Goal: Task Accomplishment & Management: Manage account settings

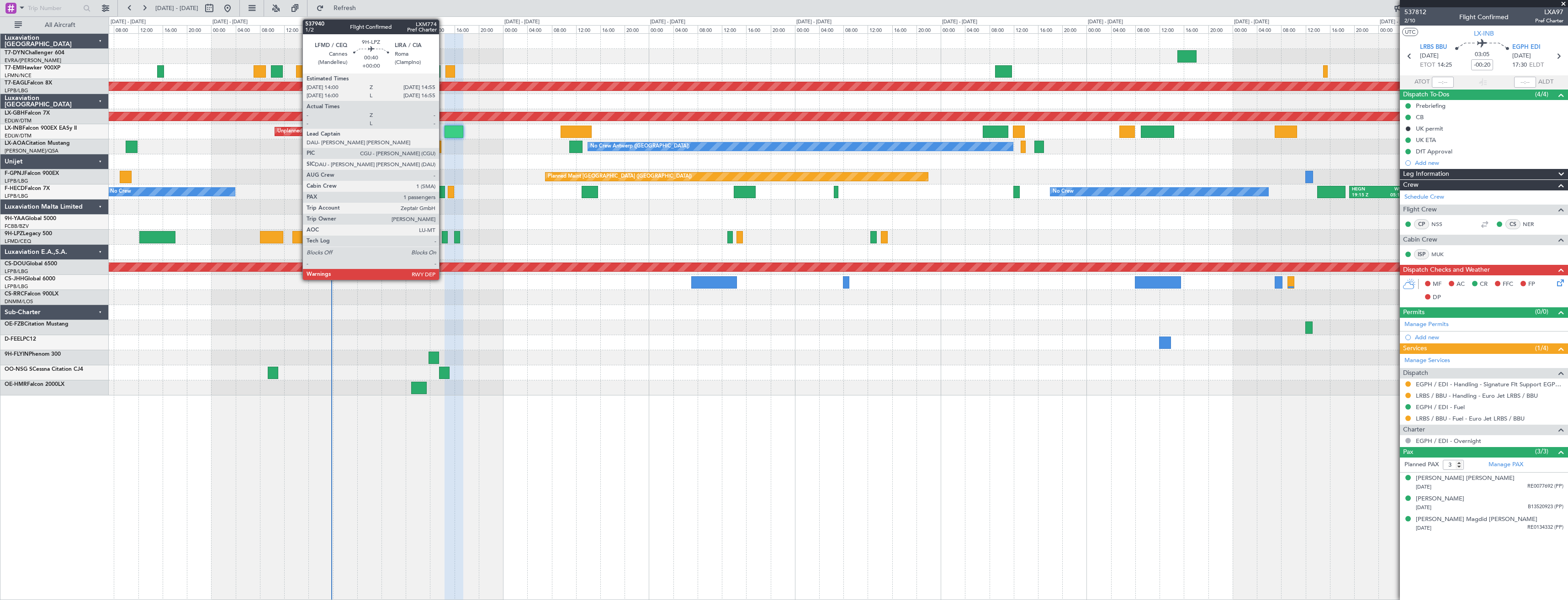
click at [443, 234] on div at bounding box center [444, 238] width 6 height 13
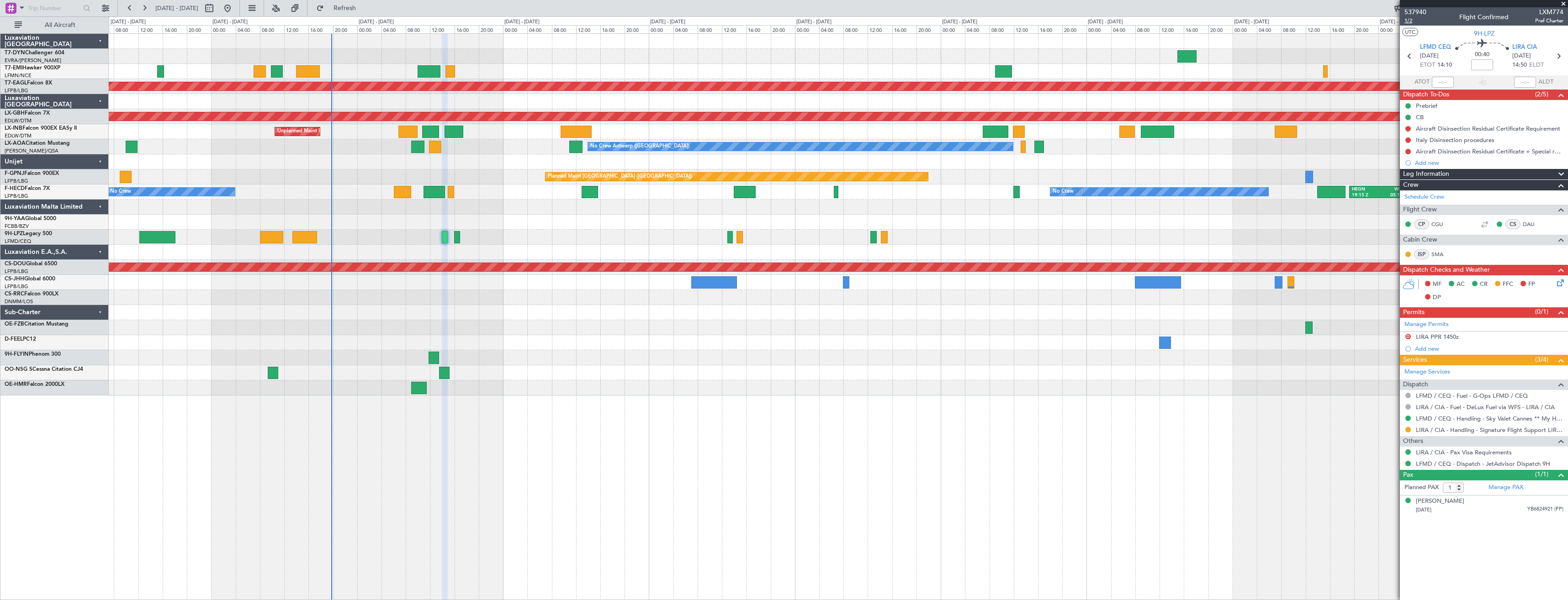
click at [1405, 20] on span "1/2" at bounding box center [1416, 20] width 22 height 8
click at [364, 11] on span "Refresh" at bounding box center [345, 8] width 38 height 6
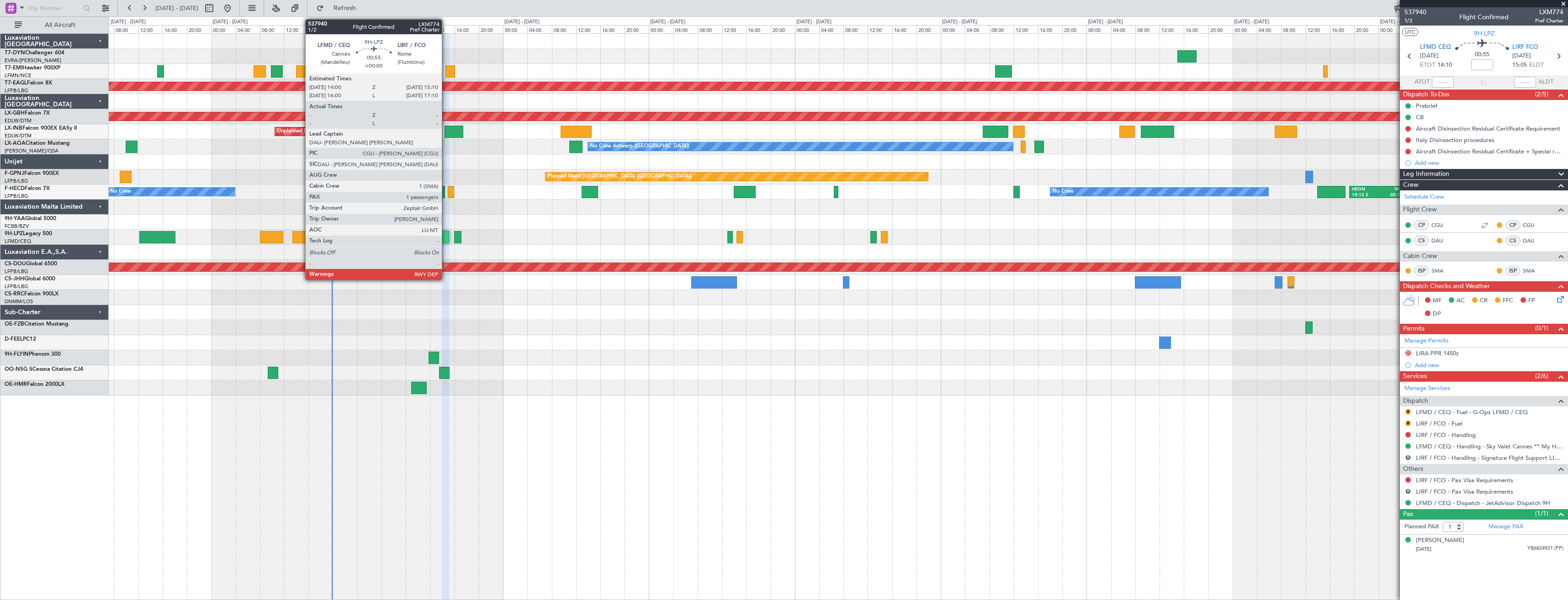
click at [446, 241] on div at bounding box center [445, 238] width 8 height 13
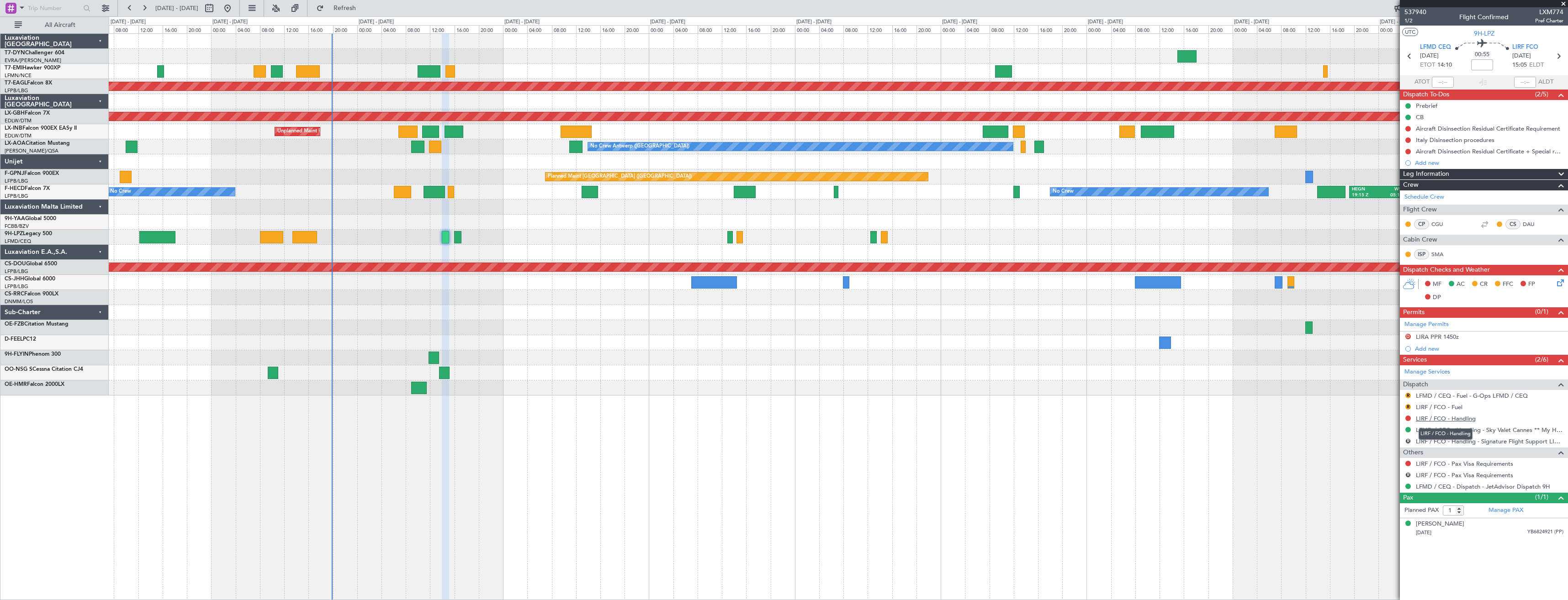
click at [1443, 415] on link "LIRF / FCO - Handling" at bounding box center [1446, 419] width 60 height 8
click at [460, 230] on div "No Crew" at bounding box center [838, 238] width 1459 height 15
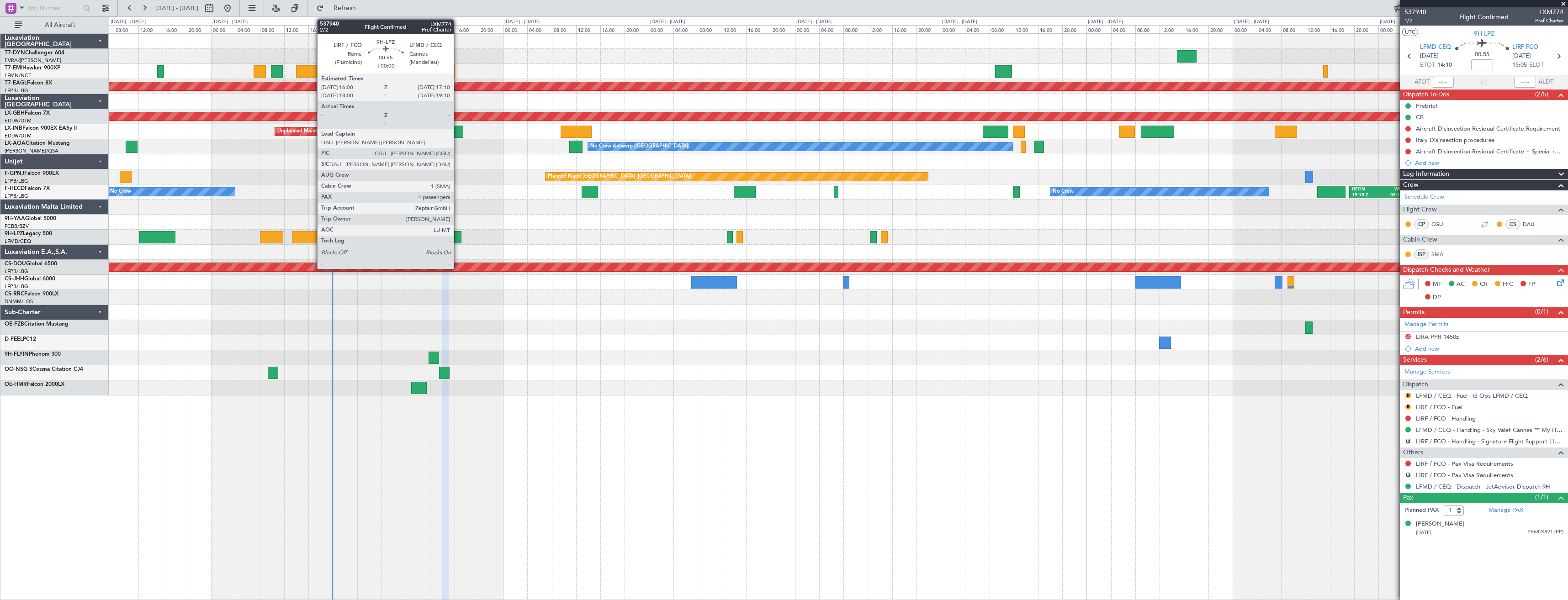
click at [458, 235] on div at bounding box center [458, 238] width 8 height 13
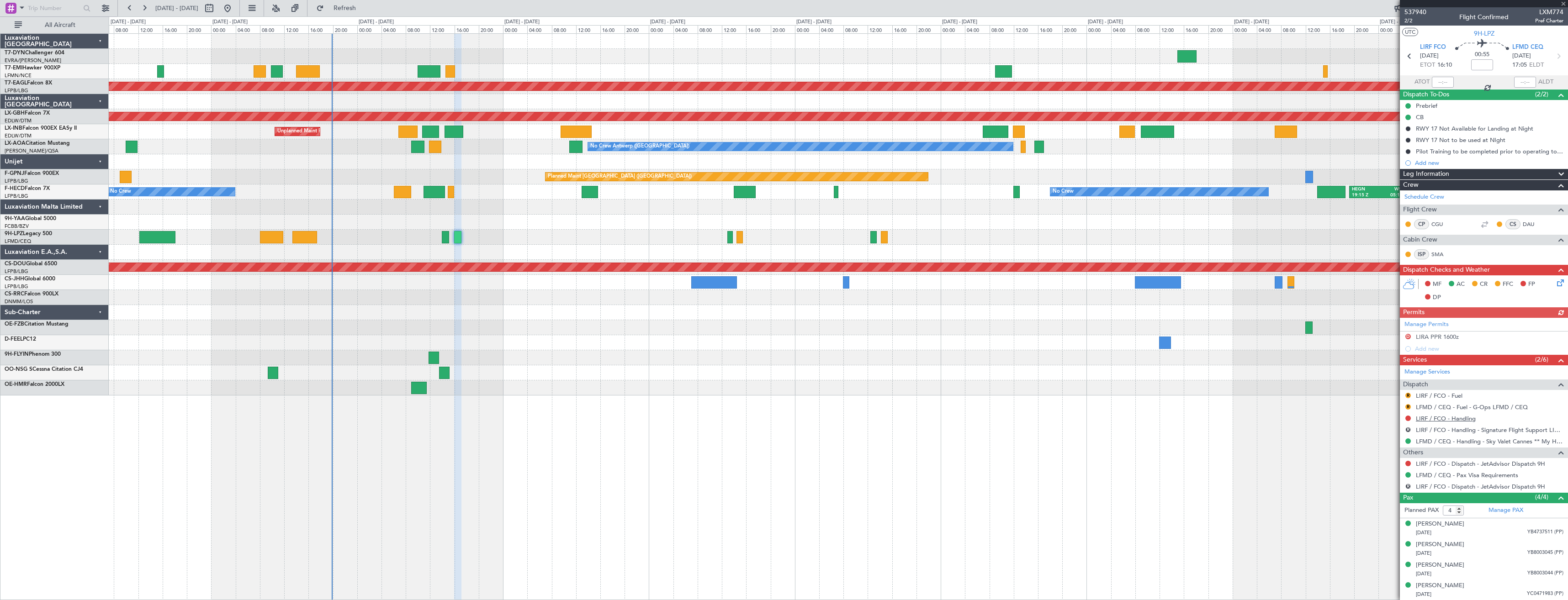
click at [1432, 420] on link "LIRF / FCO - Handling" at bounding box center [1446, 419] width 60 height 8
click at [354, 8] on button "Refresh" at bounding box center [339, 8] width 55 height 15
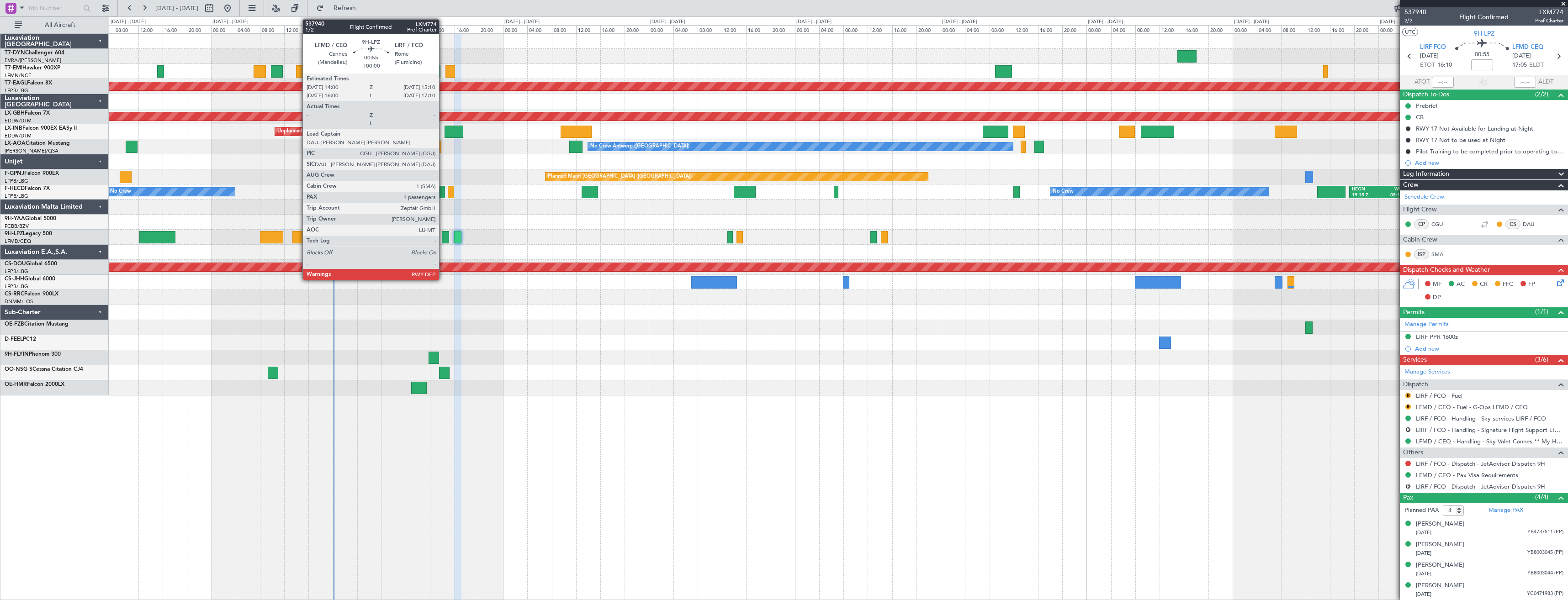
click at [443, 238] on div at bounding box center [445, 238] width 8 height 13
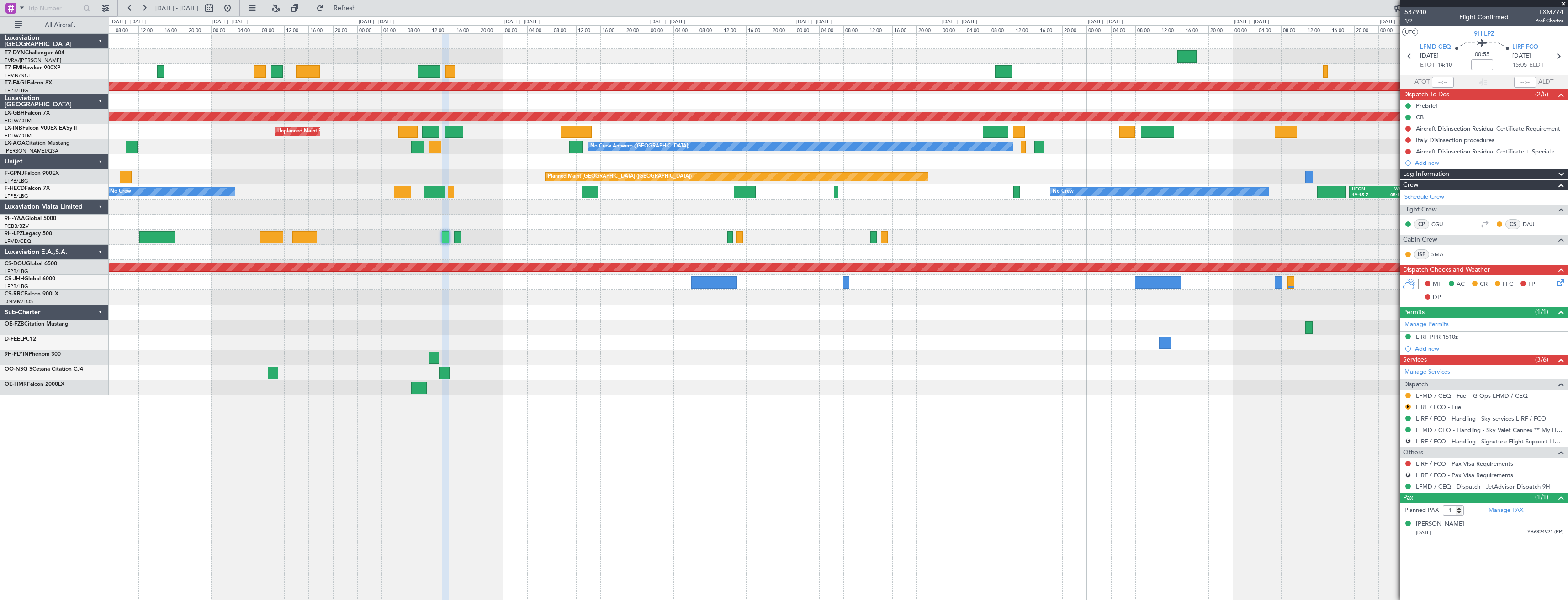
click at [1414, 19] on span "1/2" at bounding box center [1416, 20] width 22 height 8
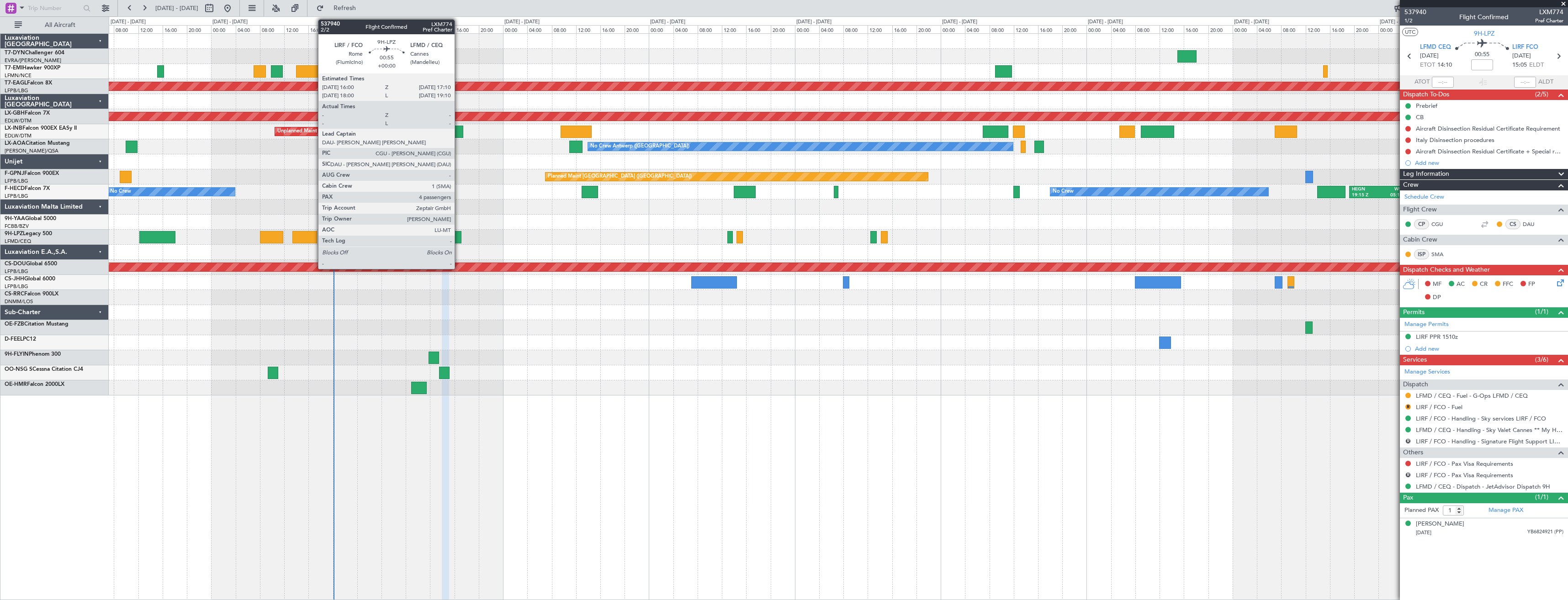
click at [459, 238] on div at bounding box center [458, 238] width 8 height 13
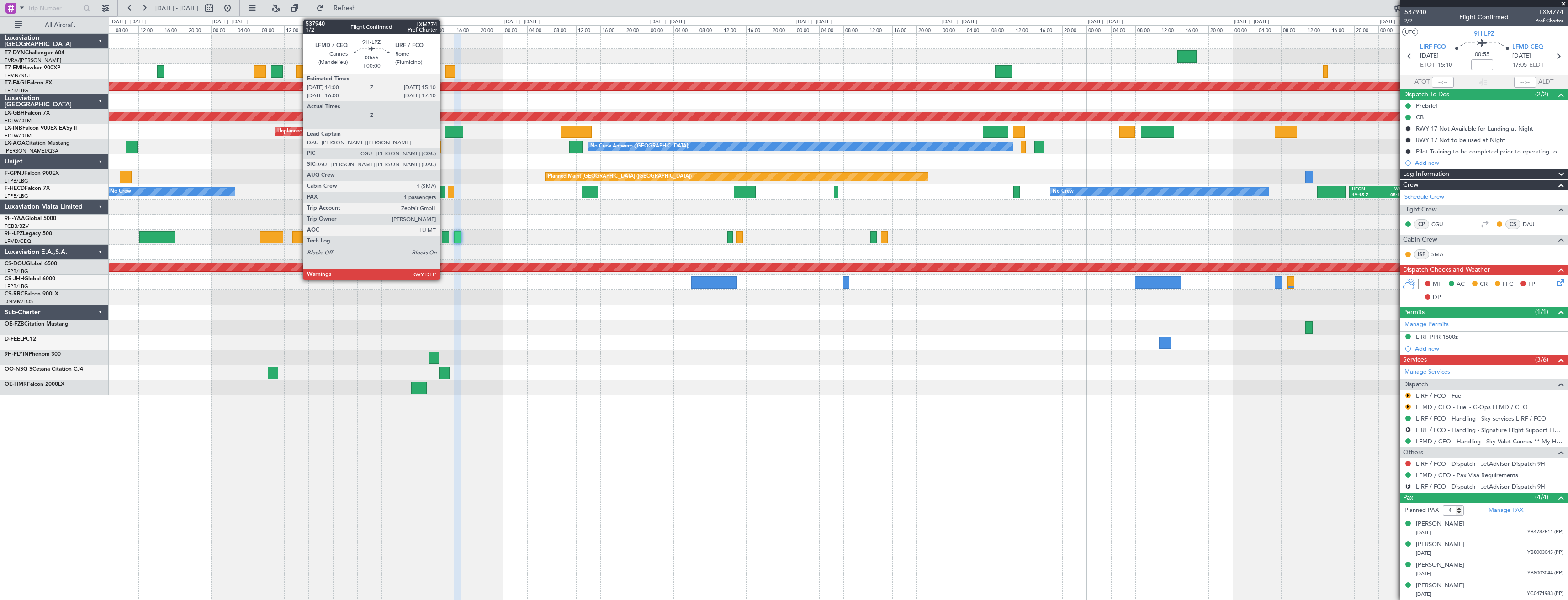
click at [444, 238] on div at bounding box center [445, 238] width 8 height 13
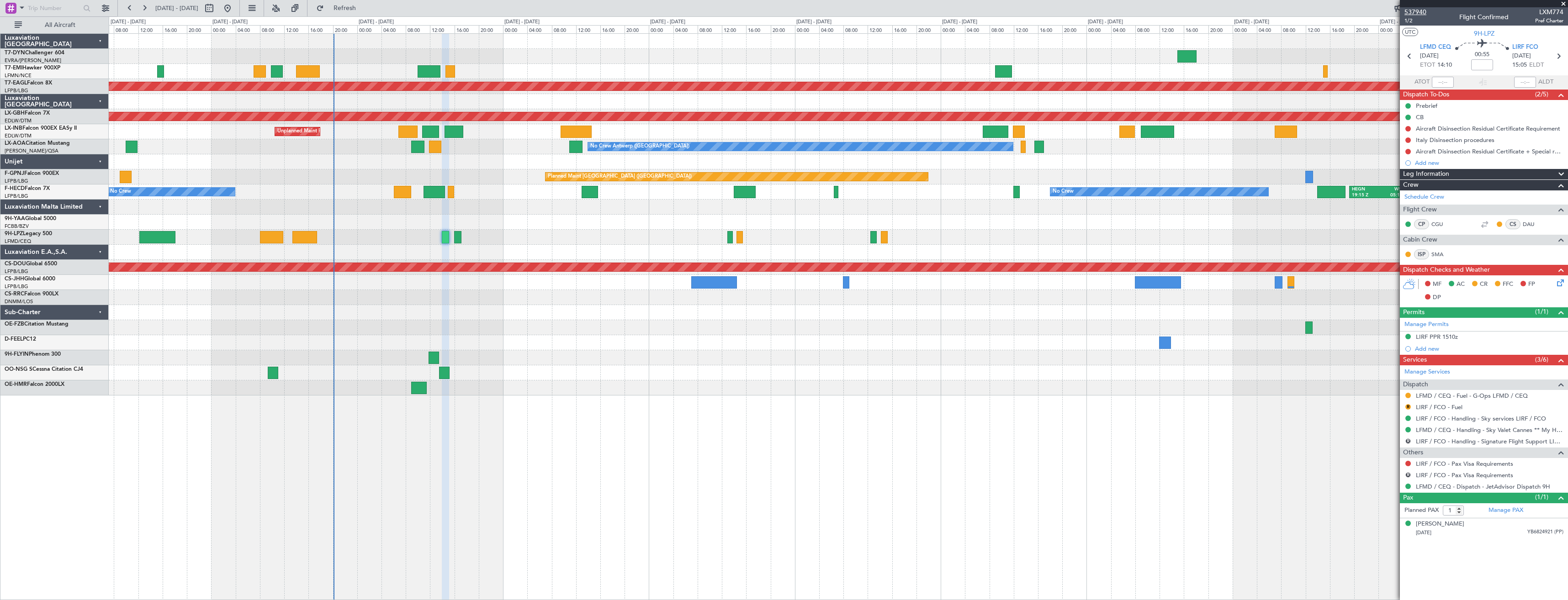
click at [1414, 13] on span "537940" at bounding box center [1416, 13] width 22 height 10
click at [1437, 419] on link "LIRF / FCO - Handling - Sky services LIRF / FCO" at bounding box center [1480, 419] width 130 height 8
click at [1405, 463] on div at bounding box center [1408, 464] width 8 height 8
click at [1408, 463] on button at bounding box center [1408, 464] width 6 height 6
click at [1382, 475] on span "Not Required" at bounding box center [1386, 476] width 37 height 9
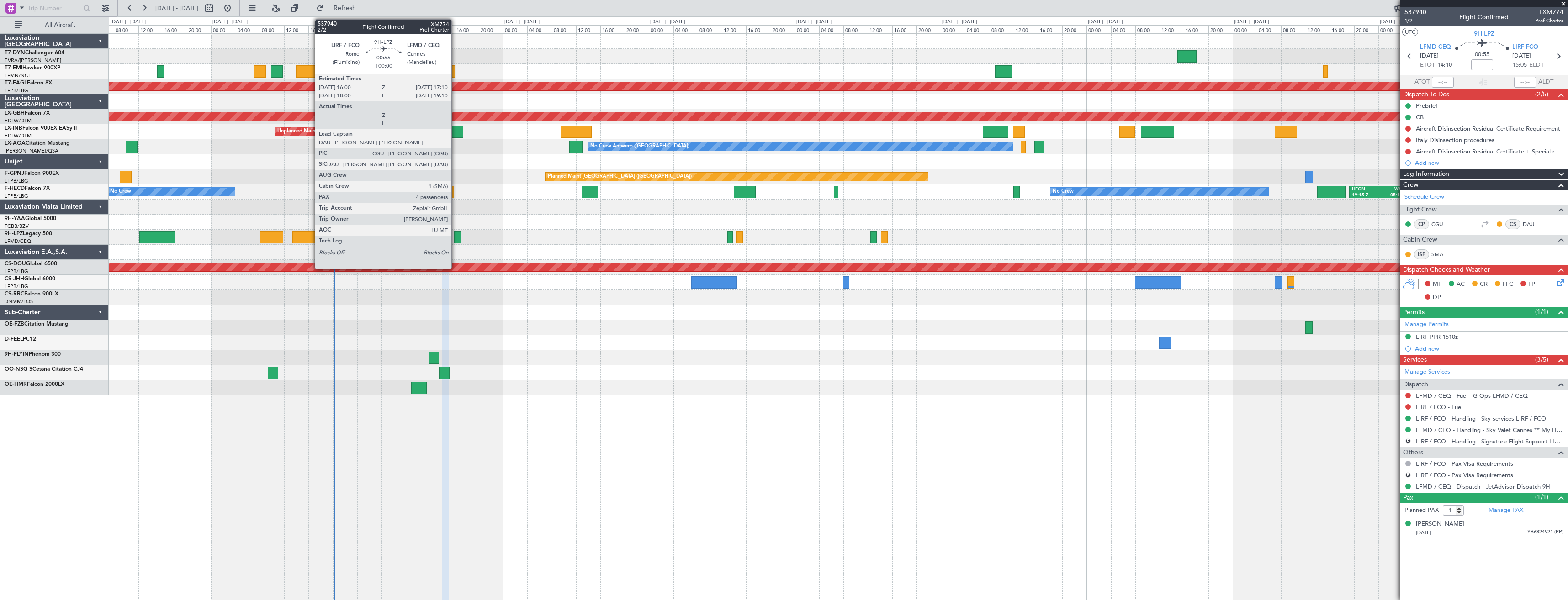
click at [455, 241] on div at bounding box center [458, 238] width 8 height 13
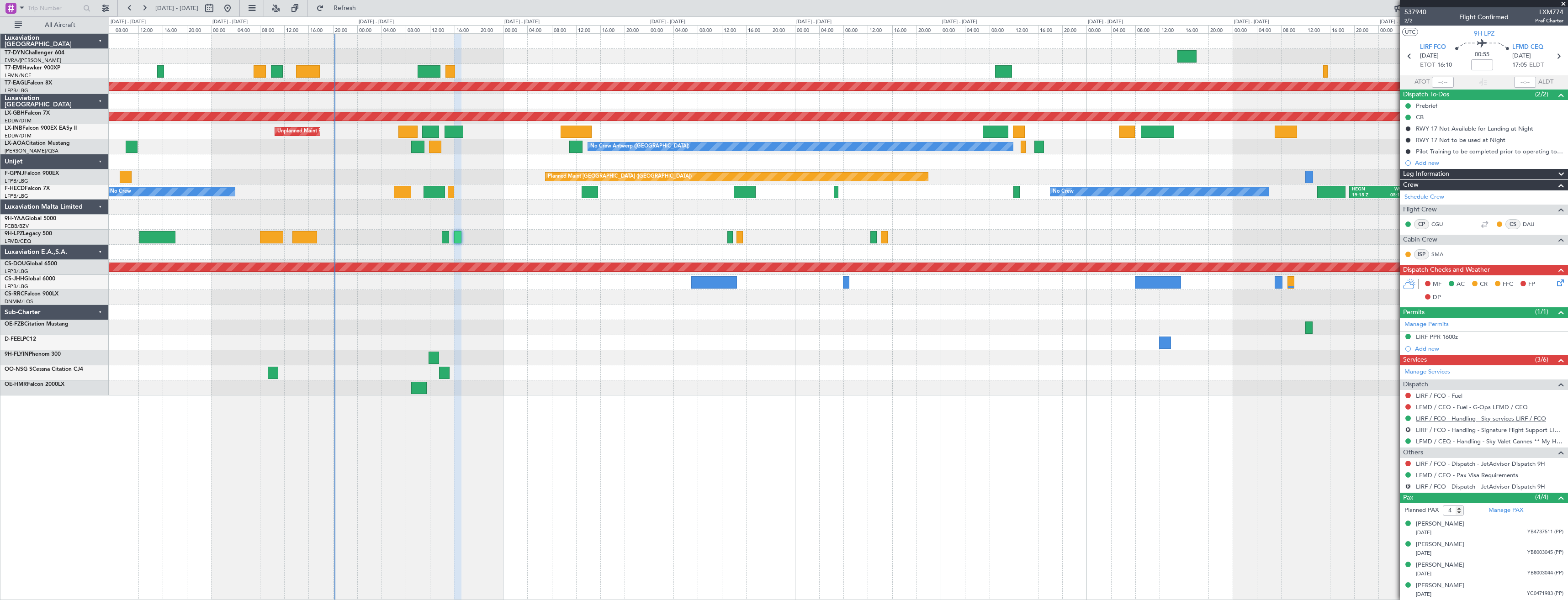
click at [1451, 416] on link "LIRF / FCO - Handling - Sky services LIRF / FCO" at bounding box center [1480, 419] width 130 height 8
click at [433, 257] on div at bounding box center [838, 252] width 1459 height 15
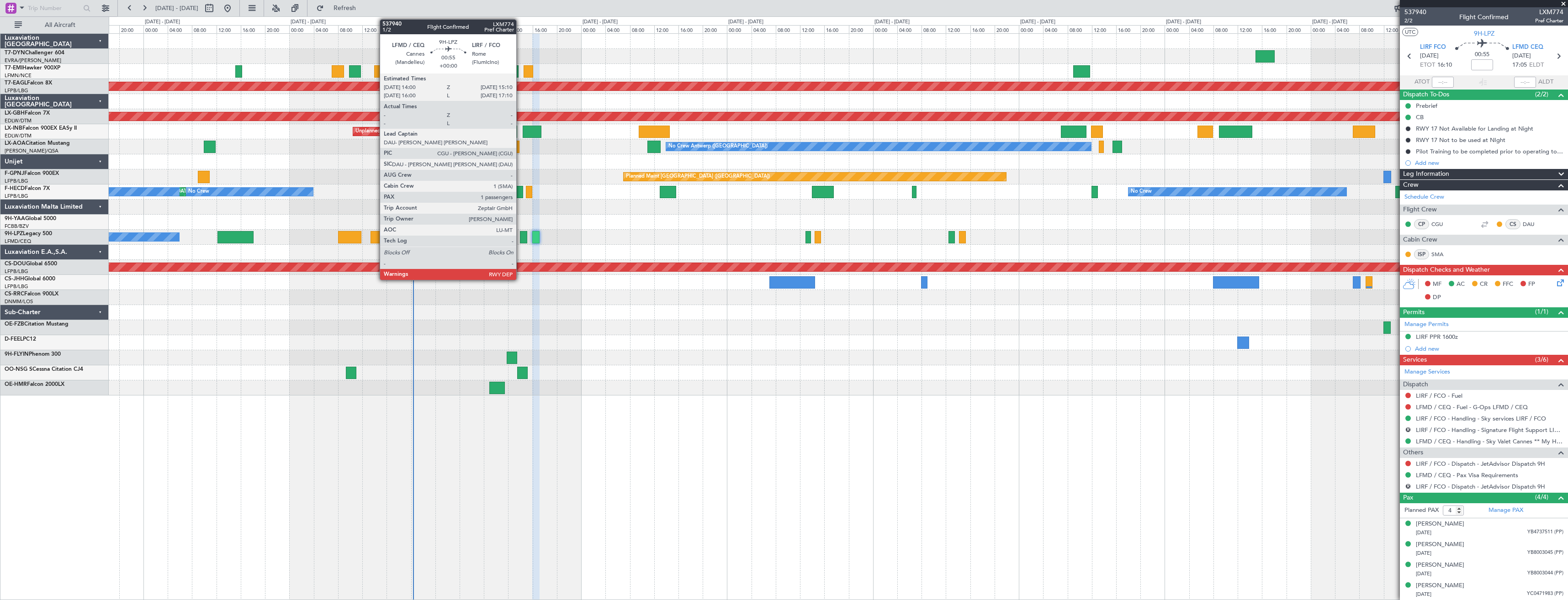
click at [520, 234] on div at bounding box center [524, 238] width 8 height 13
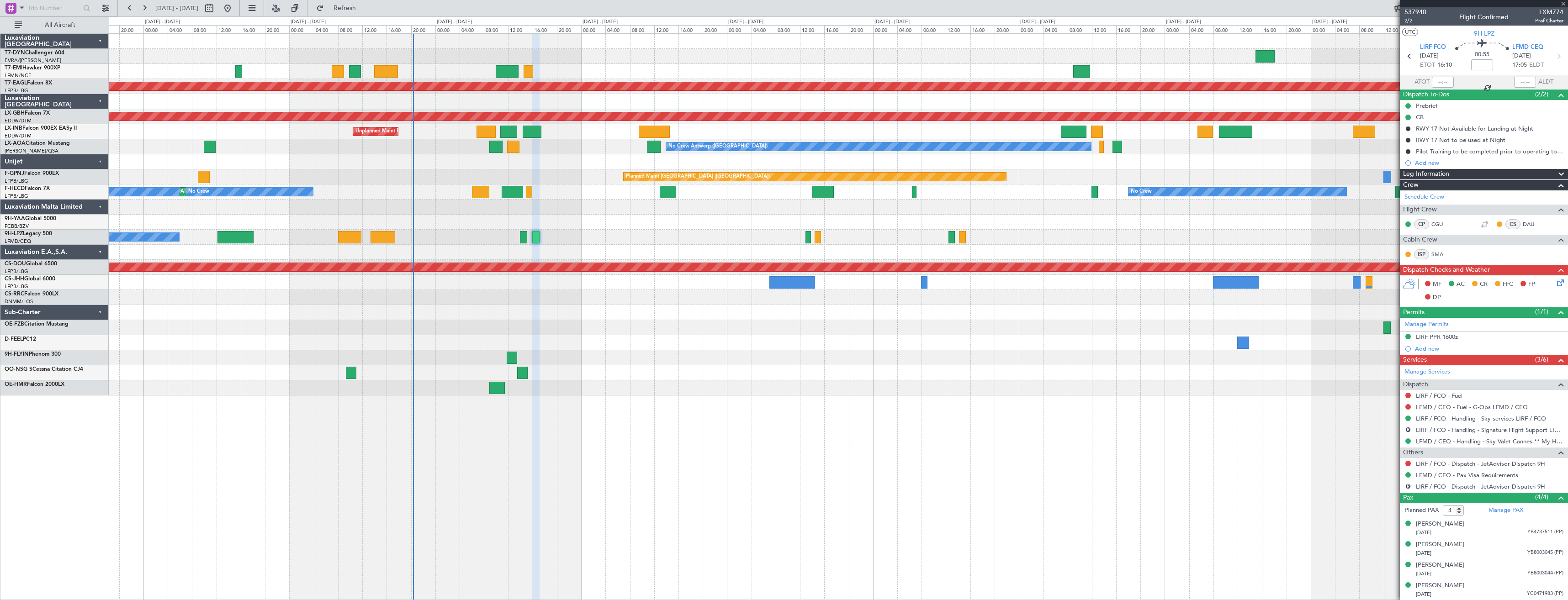
type input "1"
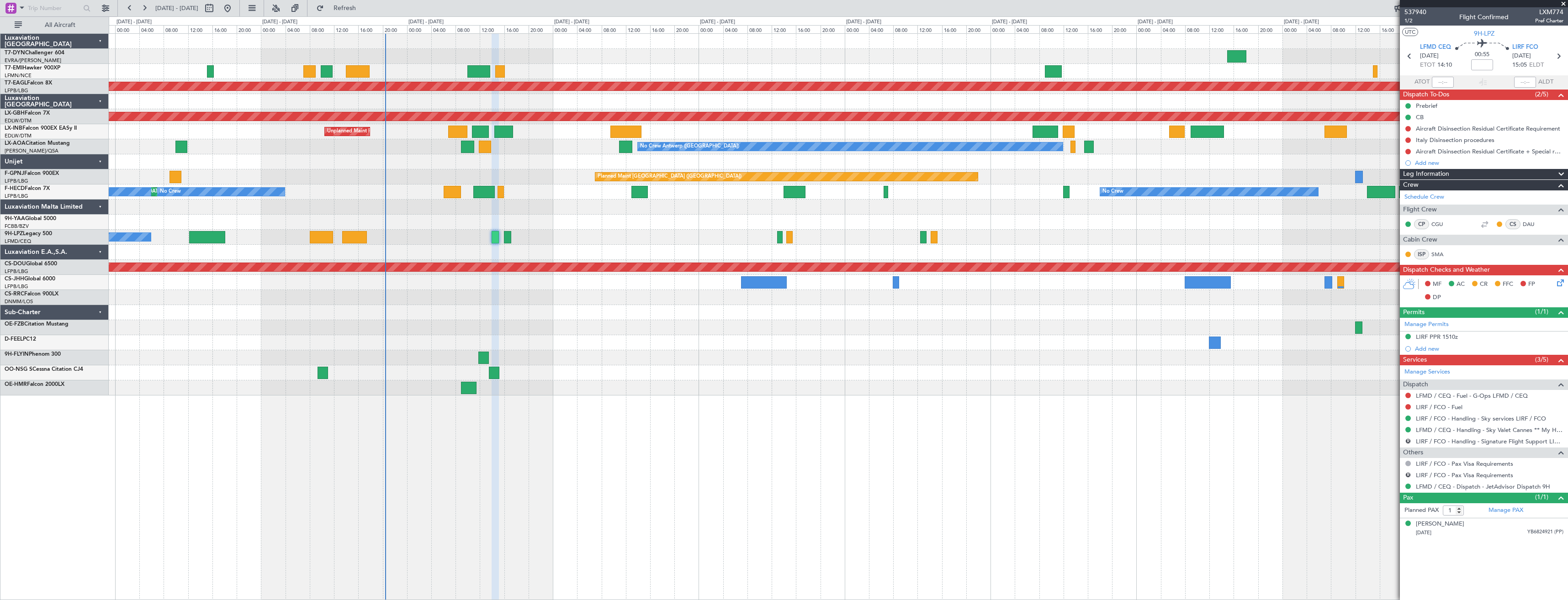
click at [519, 291] on div at bounding box center [838, 298] width 1459 height 15
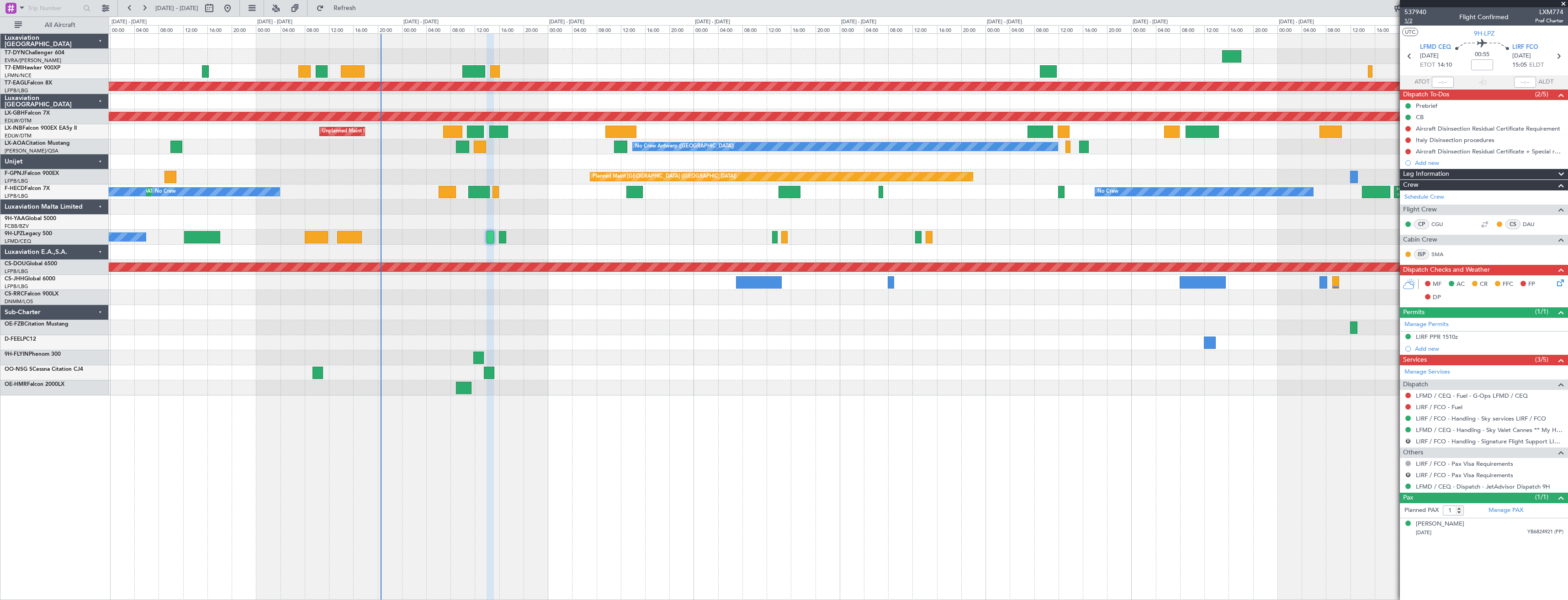
click at [1412, 22] on span "1/2" at bounding box center [1416, 20] width 22 height 8
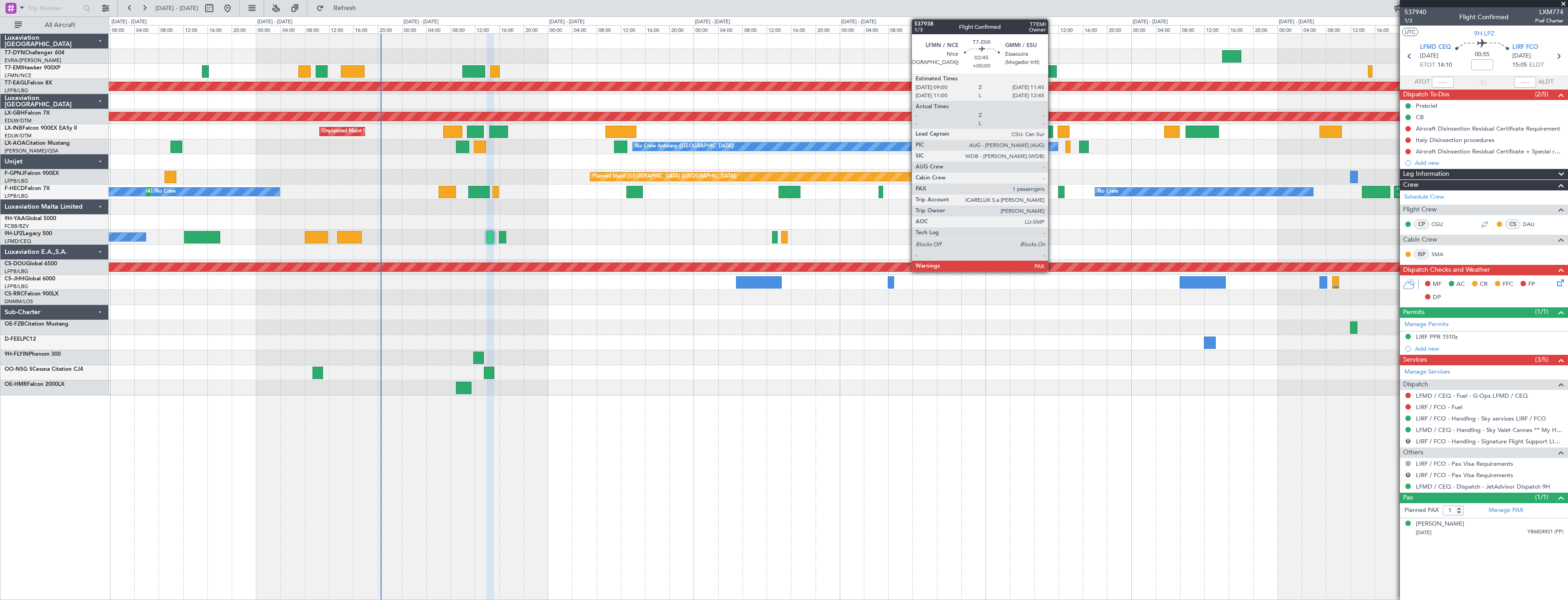
click at [1052, 72] on div at bounding box center [1049, 72] width 17 height 13
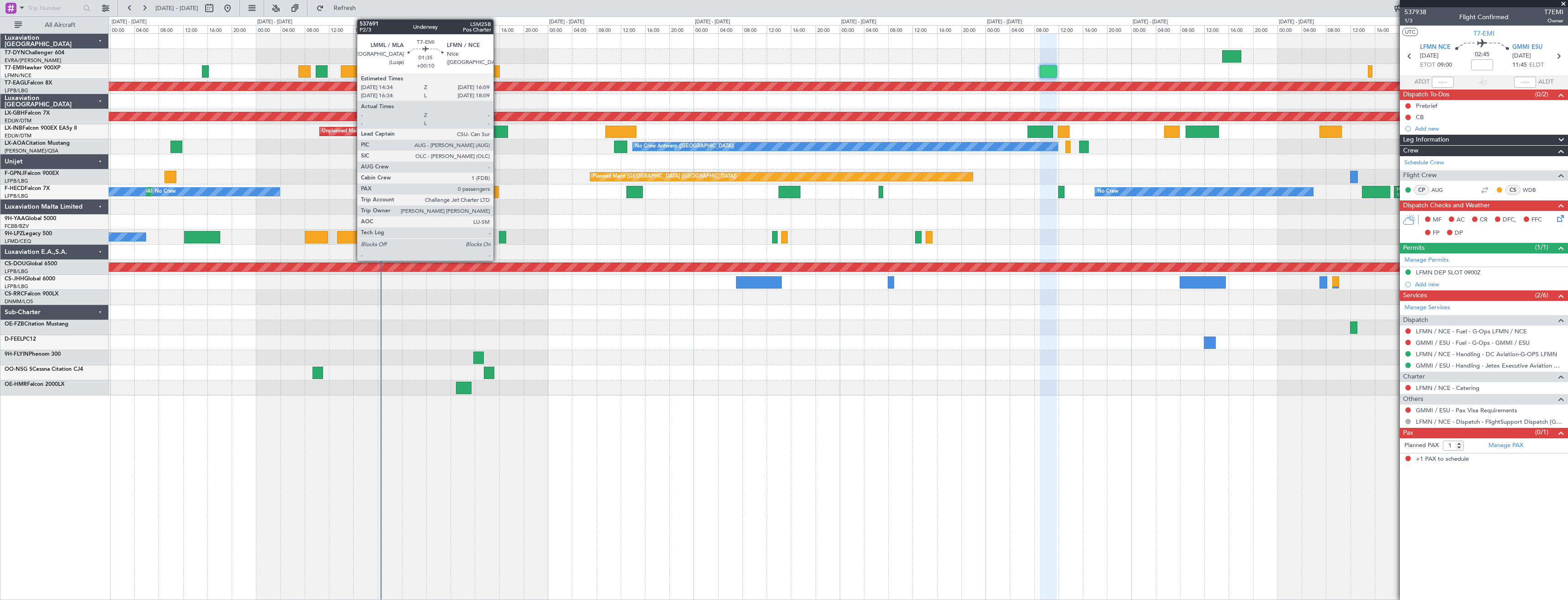
click at [498, 72] on div at bounding box center [495, 72] width 10 height 13
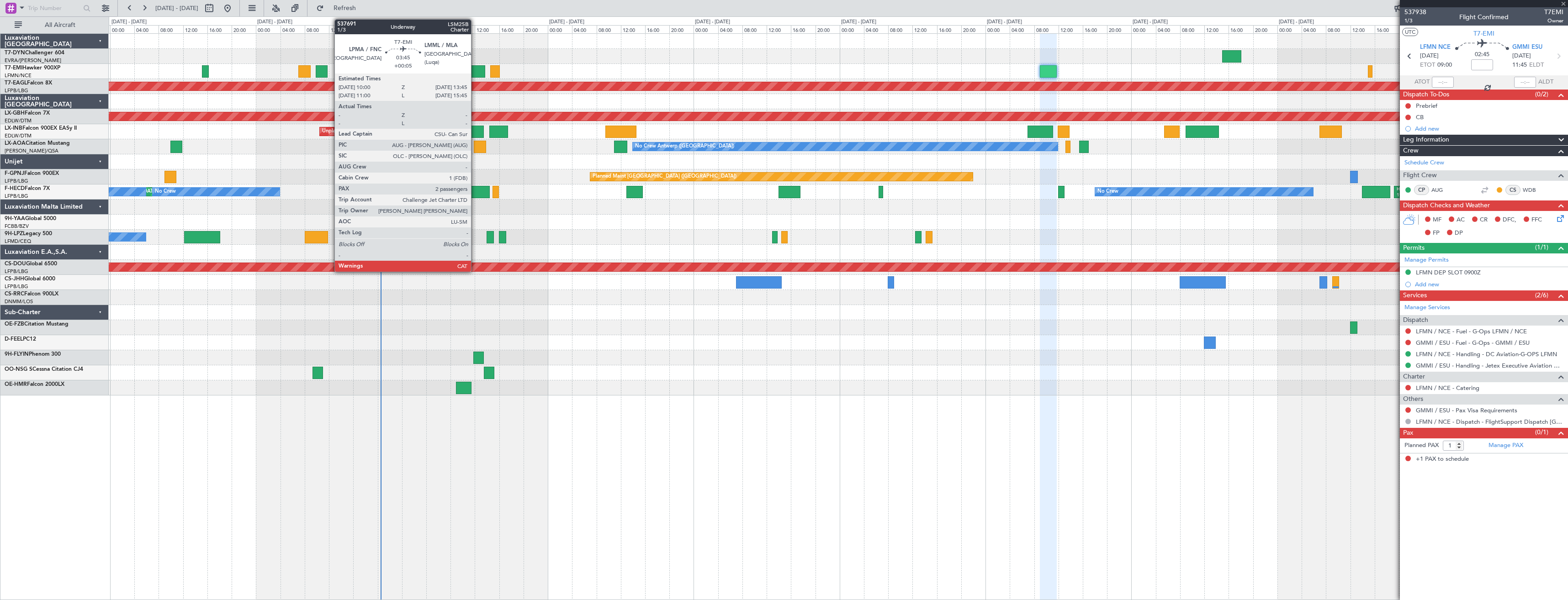
type input "+00:10"
type input "0"
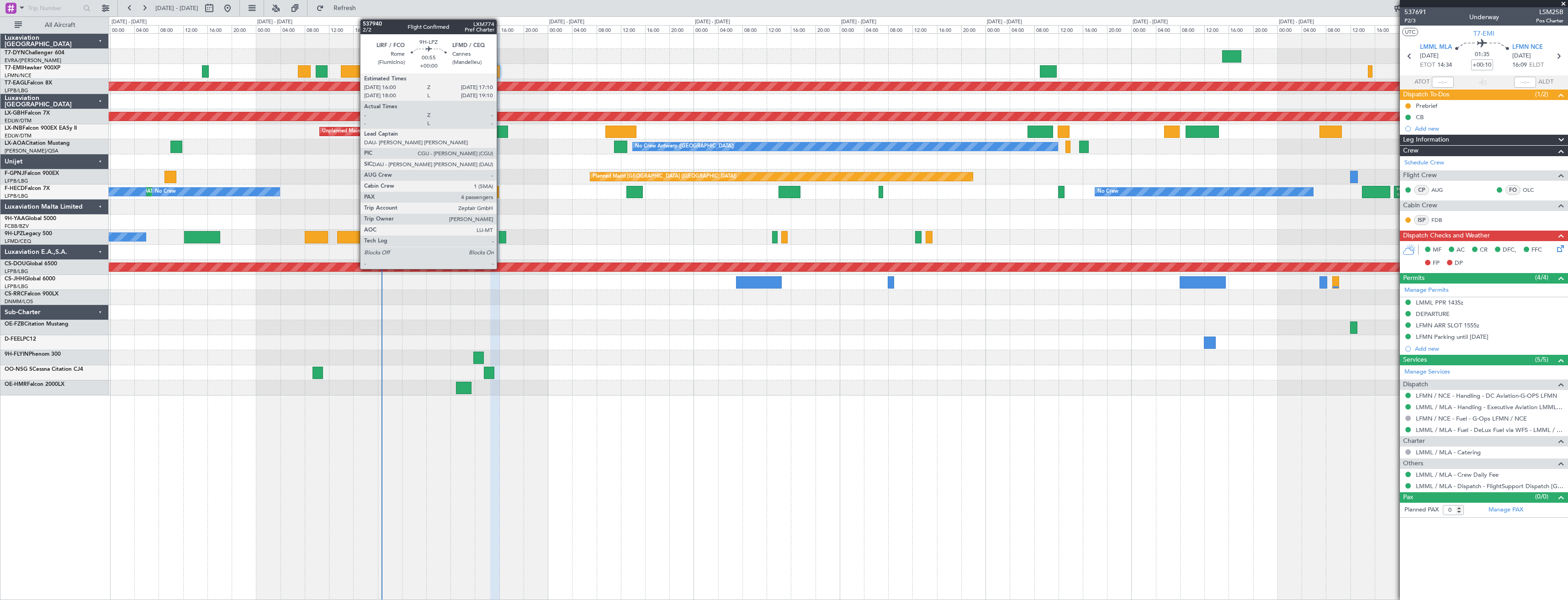
click at [501, 241] on div at bounding box center [503, 238] width 8 height 13
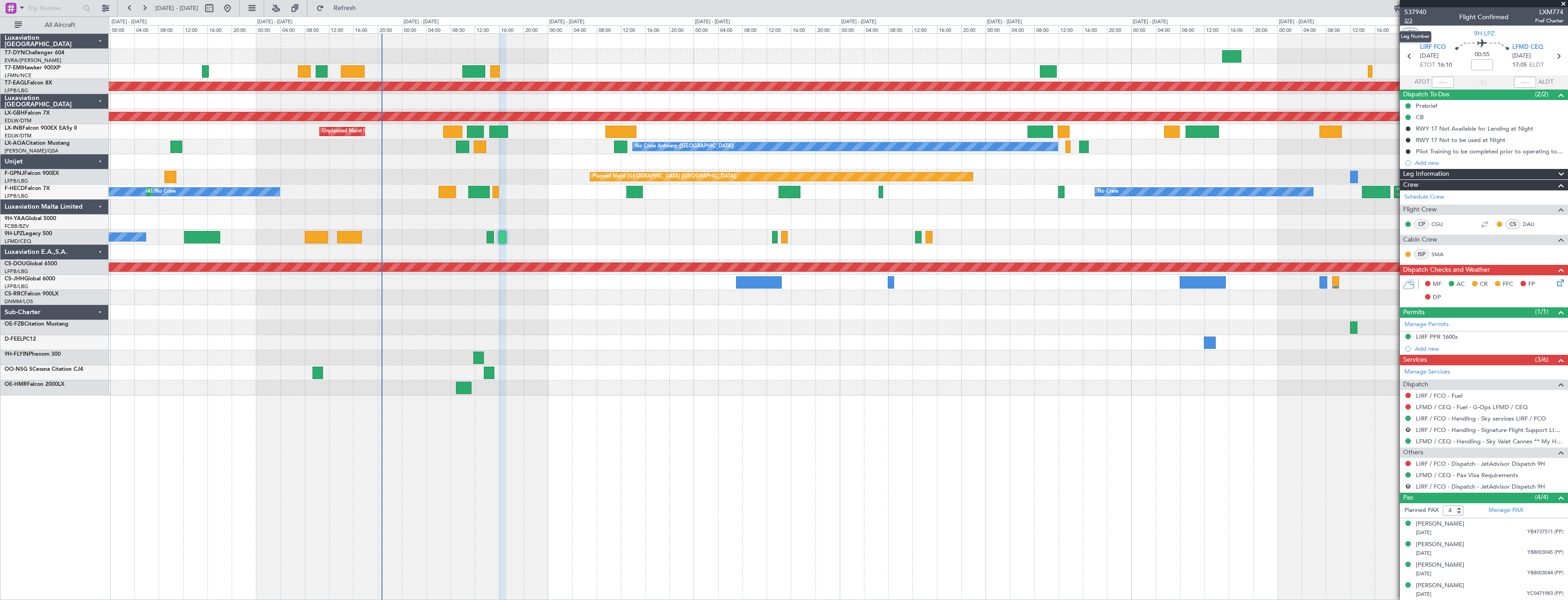
click at [1409, 24] on span "2/2" at bounding box center [1416, 20] width 22 height 8
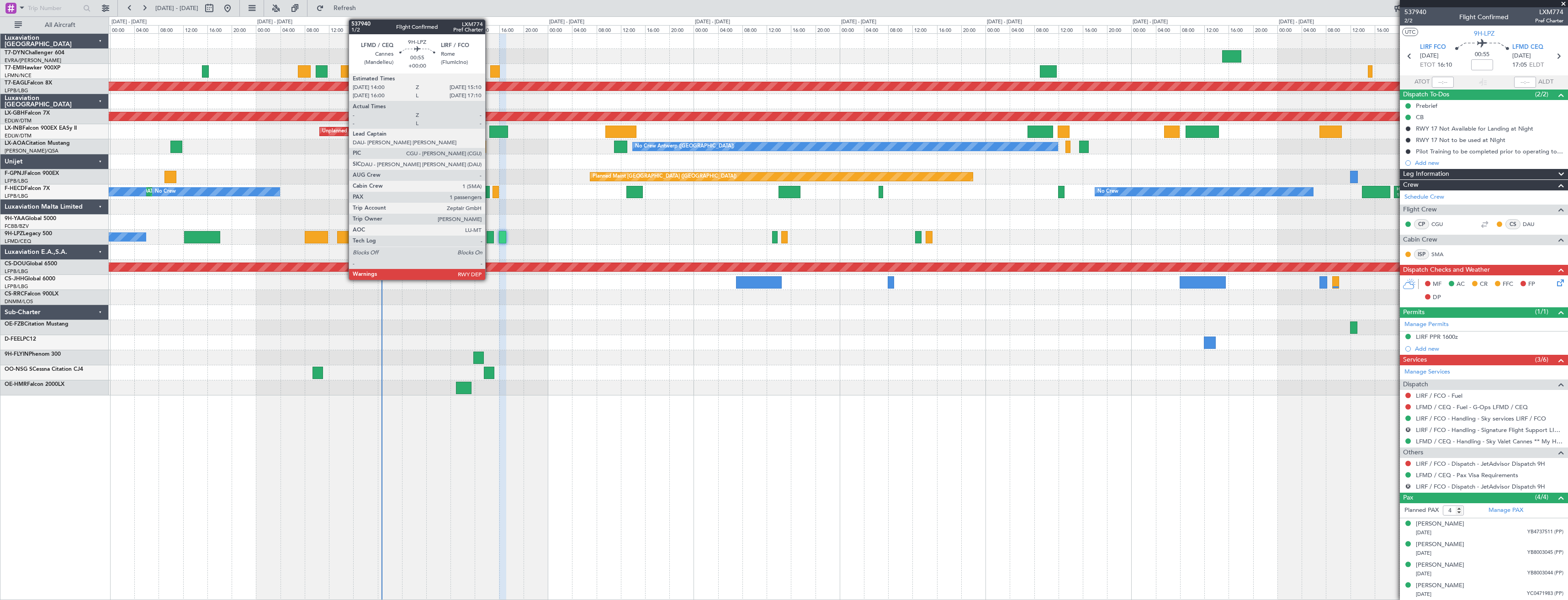
click at [490, 232] on div at bounding box center [490, 238] width 8 height 13
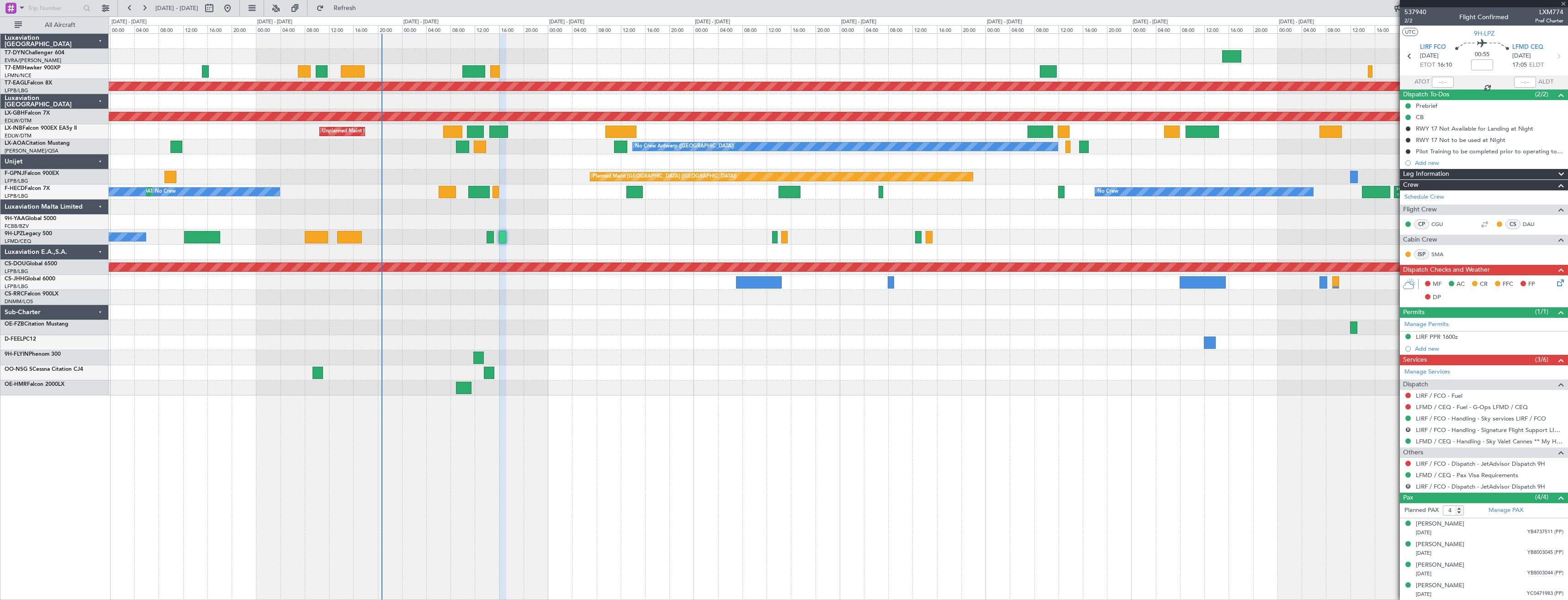
click at [488, 240] on div at bounding box center [490, 238] width 8 height 13
click at [1561, 285] on icon at bounding box center [1559, 282] width 8 height 8
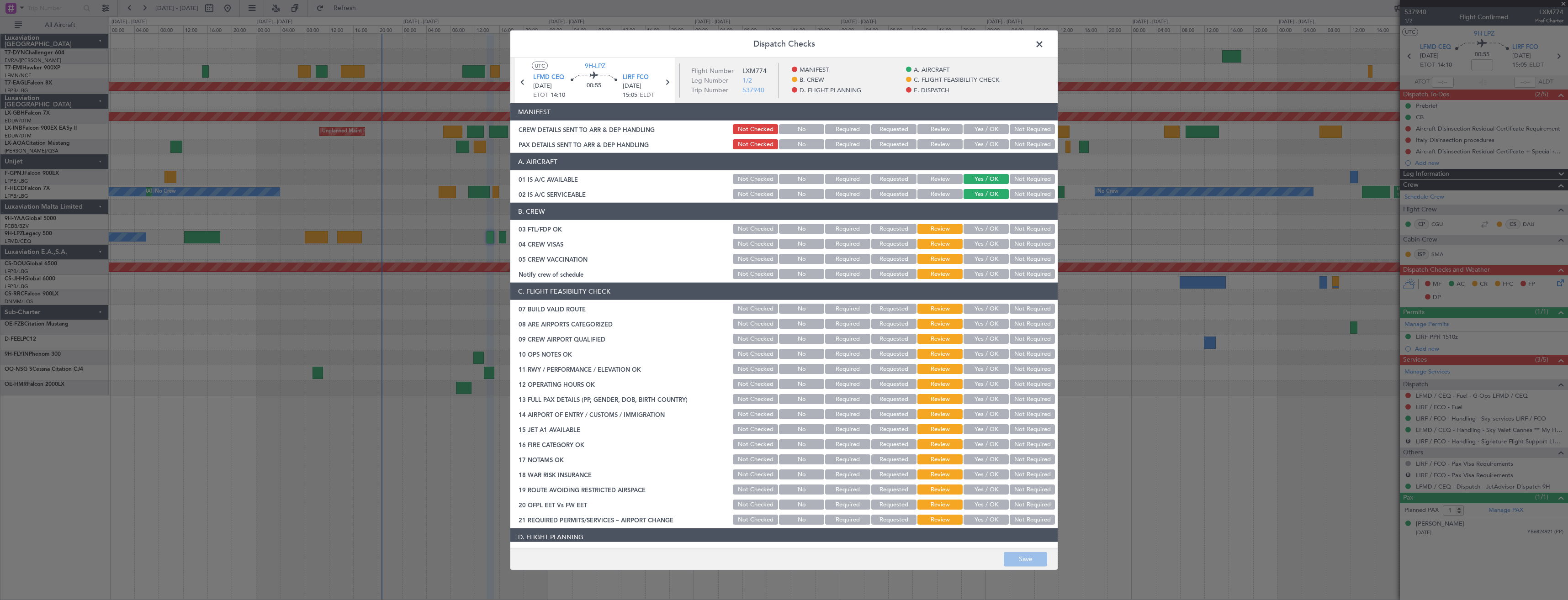
click at [982, 137] on section "MANIFEST CREW DETAILS SENT TO ARR & DEP HANDLING Not Checked No Required Reques…" at bounding box center [784, 127] width 547 height 47
click at [981, 131] on button "Yes / OK" at bounding box center [986, 129] width 45 height 10
click at [980, 143] on button "Yes / OK" at bounding box center [986, 144] width 45 height 10
click at [1012, 556] on button "Save" at bounding box center [1026, 559] width 43 height 15
click at [1044, 46] on span at bounding box center [1044, 47] width 0 height 18
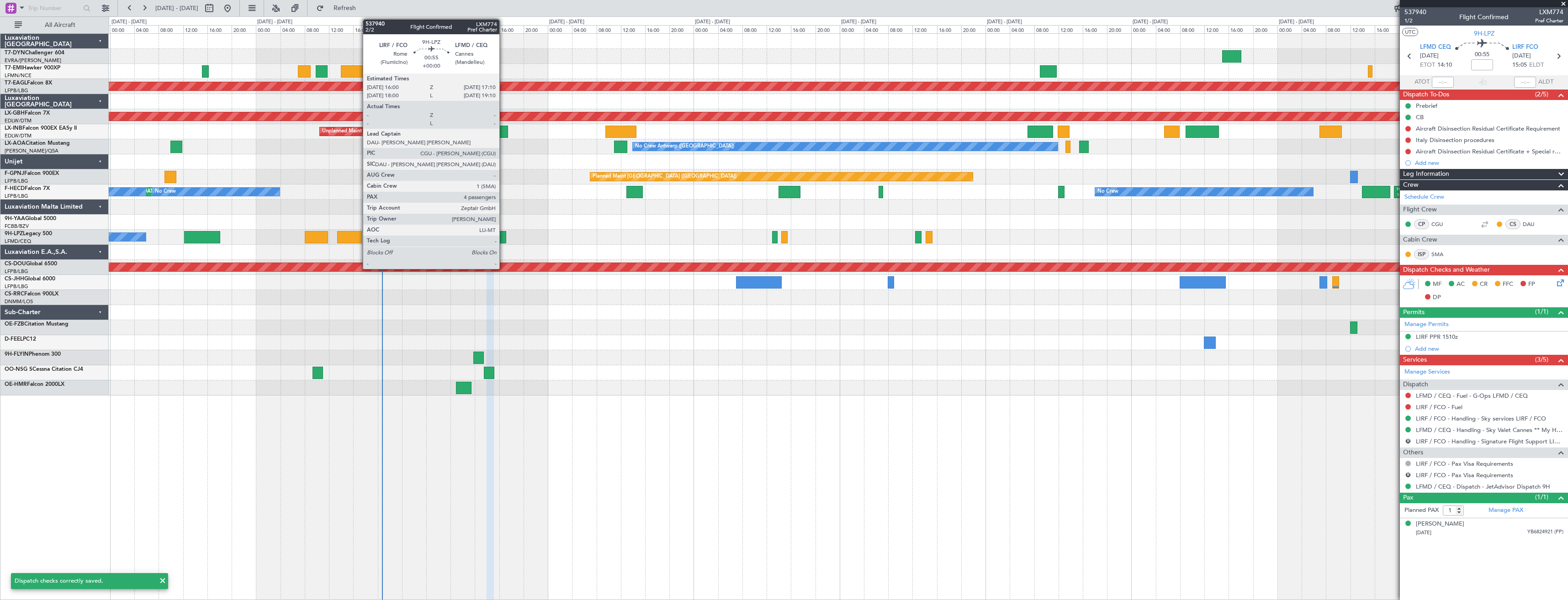
click at [503, 237] on div at bounding box center [503, 238] width 8 height 13
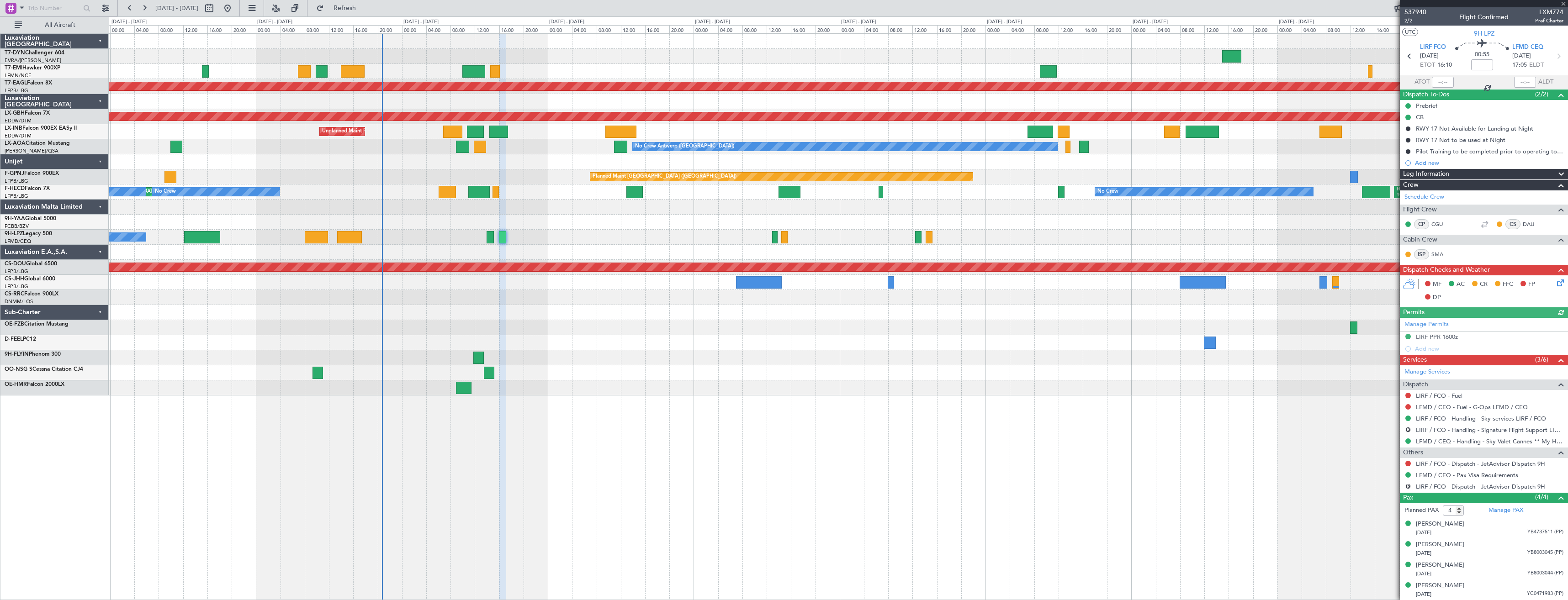
click at [1558, 284] on icon at bounding box center [1559, 282] width 8 height 8
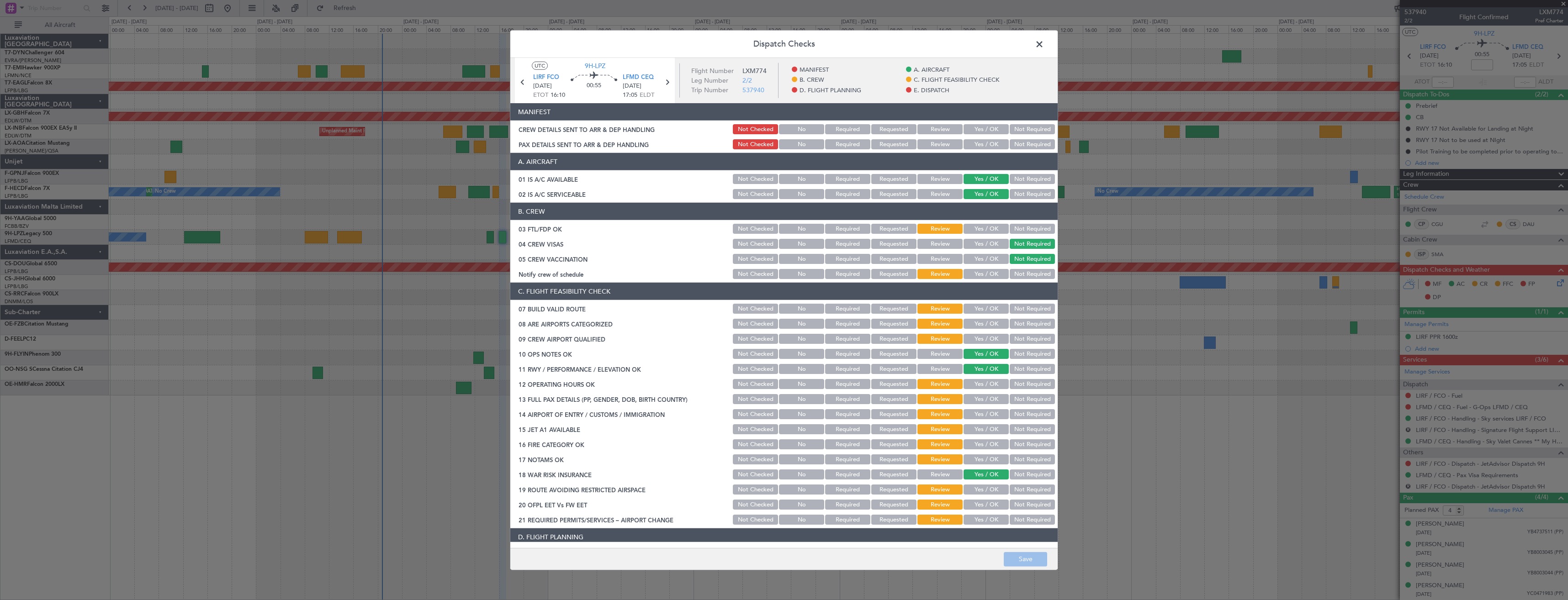
click at [992, 142] on button "Yes / OK" at bounding box center [986, 144] width 45 height 10
click at [991, 126] on button "Yes / OK" at bounding box center [986, 129] width 45 height 10
click at [1019, 556] on button "Save" at bounding box center [1026, 559] width 43 height 15
click at [1044, 45] on span at bounding box center [1044, 47] width 0 height 18
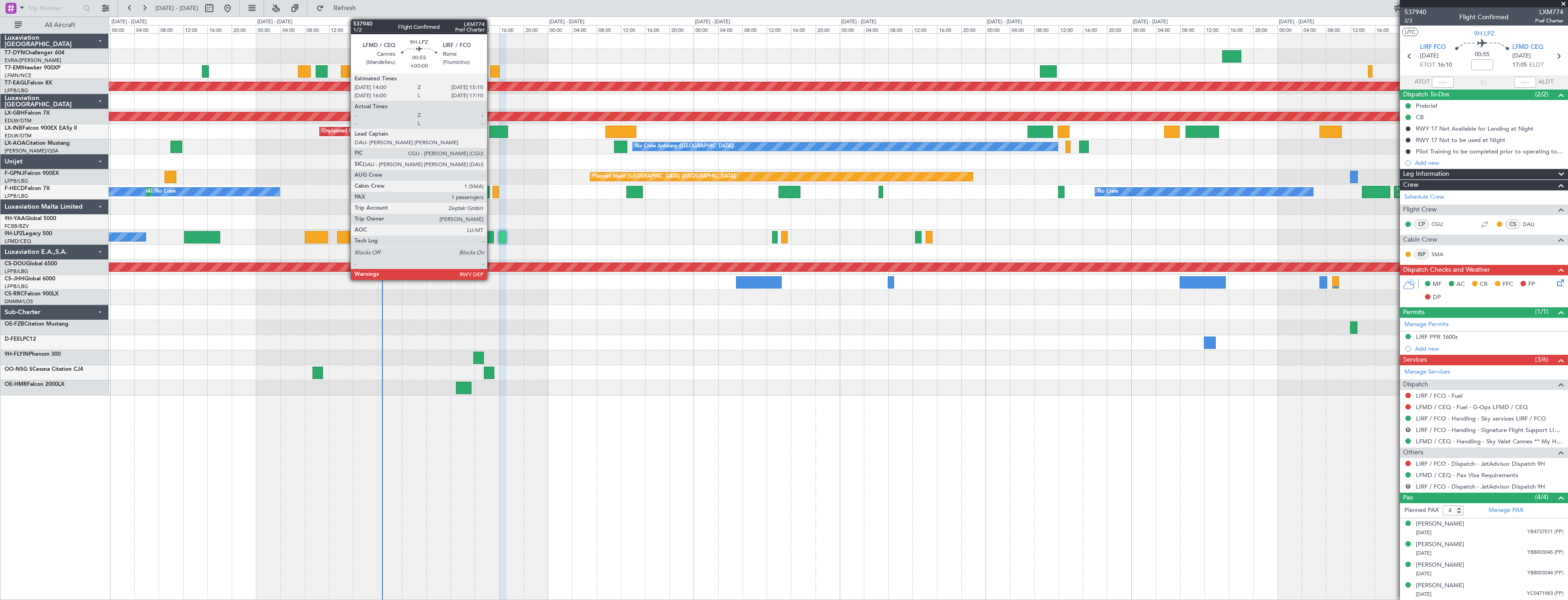
click at [491, 239] on div at bounding box center [490, 238] width 8 height 13
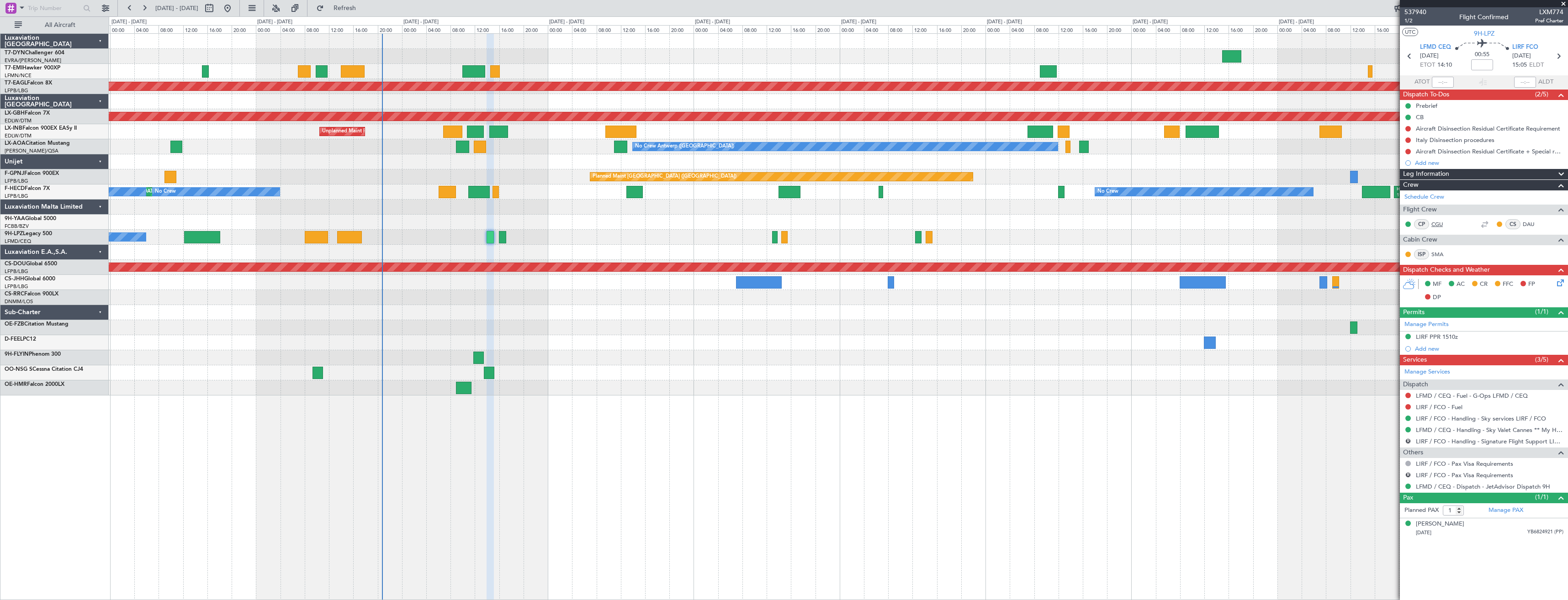
click at [1440, 223] on link "CGU" at bounding box center [1442, 225] width 21 height 8
click at [1528, 223] on link "DAU" at bounding box center [1533, 225] width 21 height 8
click at [1443, 257] on link "SMA" at bounding box center [1442, 254] width 21 height 8
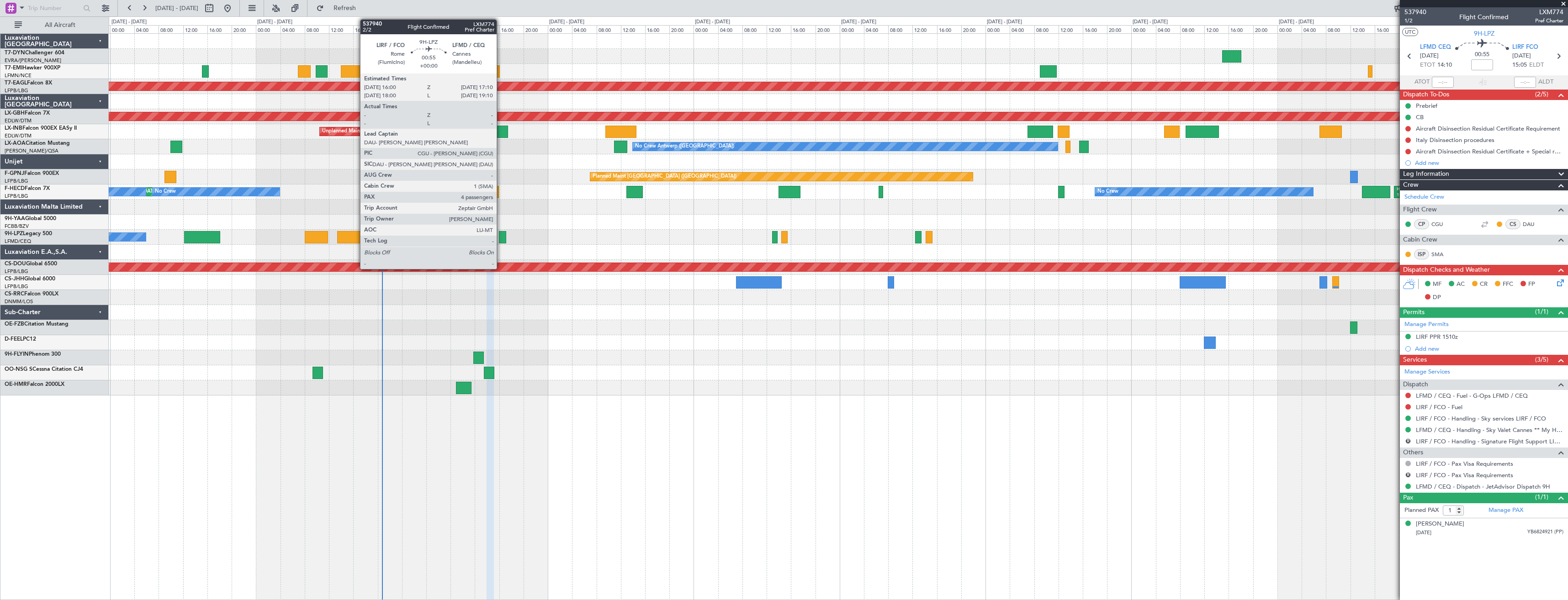
click at [501, 235] on div at bounding box center [503, 238] width 8 height 13
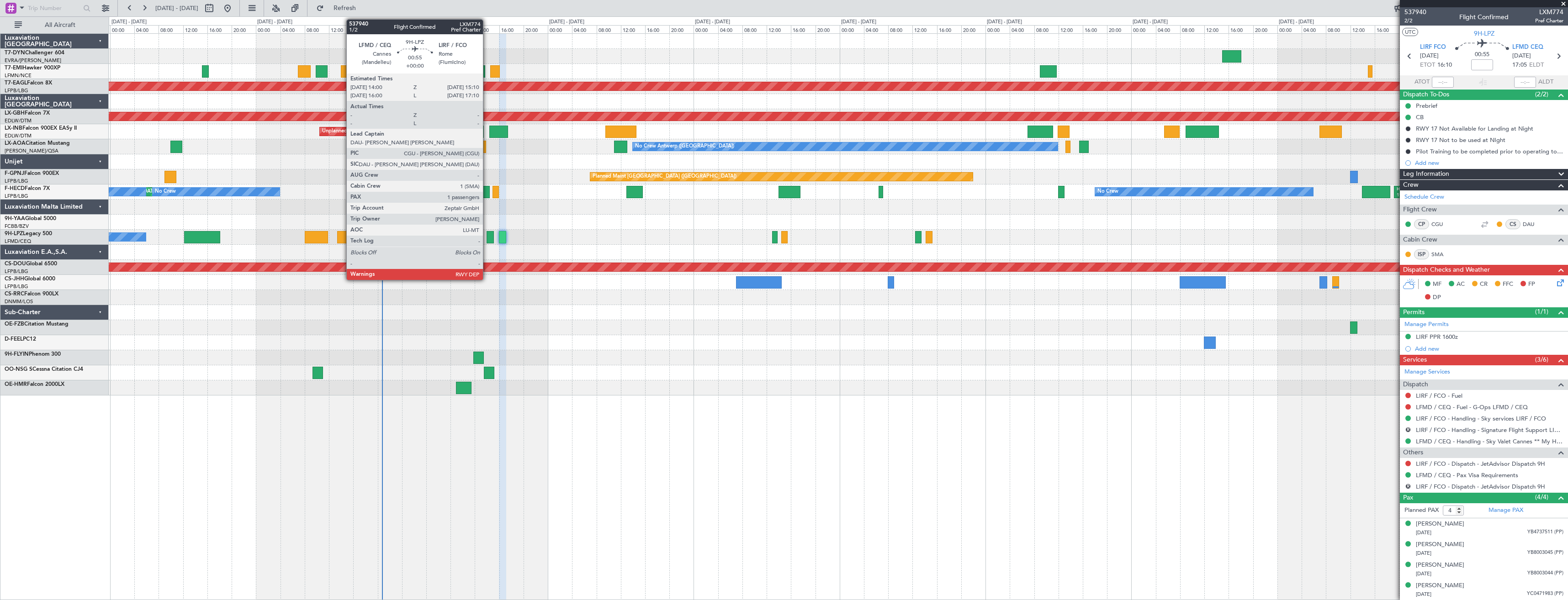
click at [487, 232] on div at bounding box center [490, 238] width 8 height 13
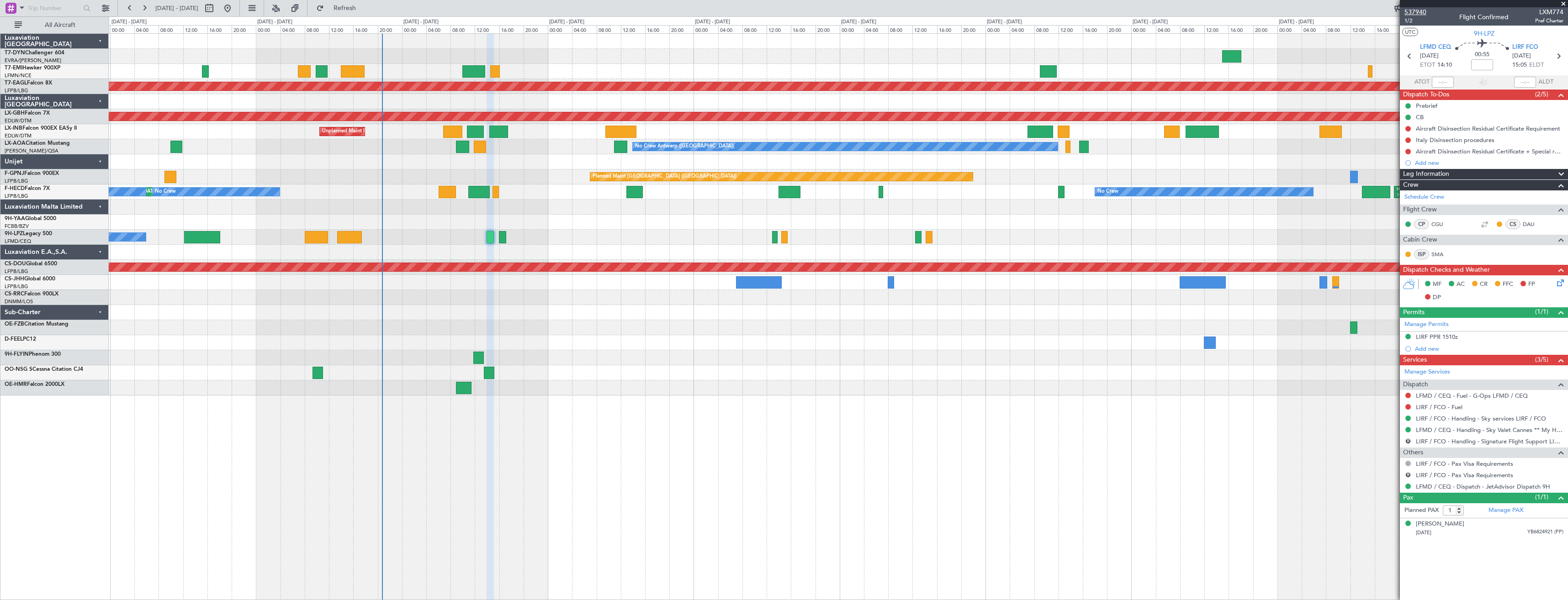
click at [1417, 15] on span "537940" at bounding box center [1416, 13] width 22 height 10
click at [1409, 441] on button "R" at bounding box center [1408, 441] width 6 height 6
click at [1190, 382] on div at bounding box center [838, 388] width 1459 height 15
click at [1438, 375] on link "Manage Services" at bounding box center [1428, 372] width 46 height 9
click at [1410, 24] on span "1/2" at bounding box center [1416, 20] width 22 height 8
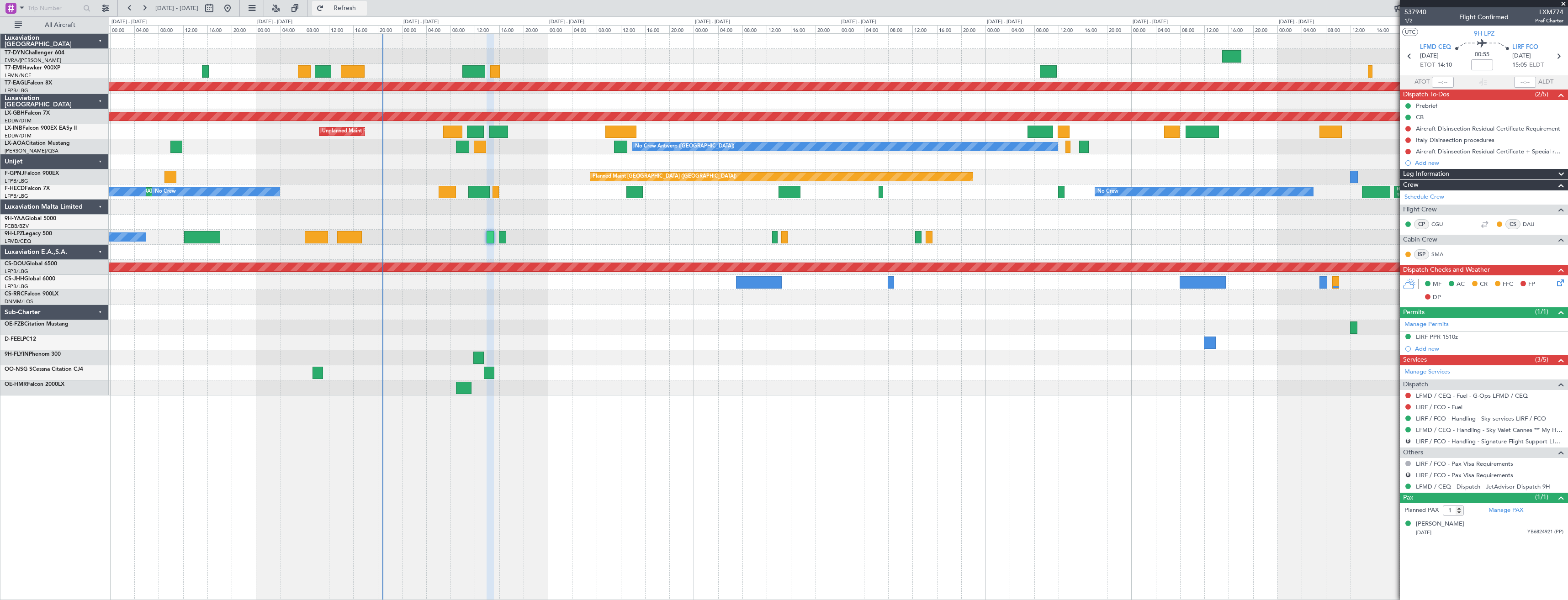
click at [364, 8] on span "Refresh" at bounding box center [345, 8] width 38 height 6
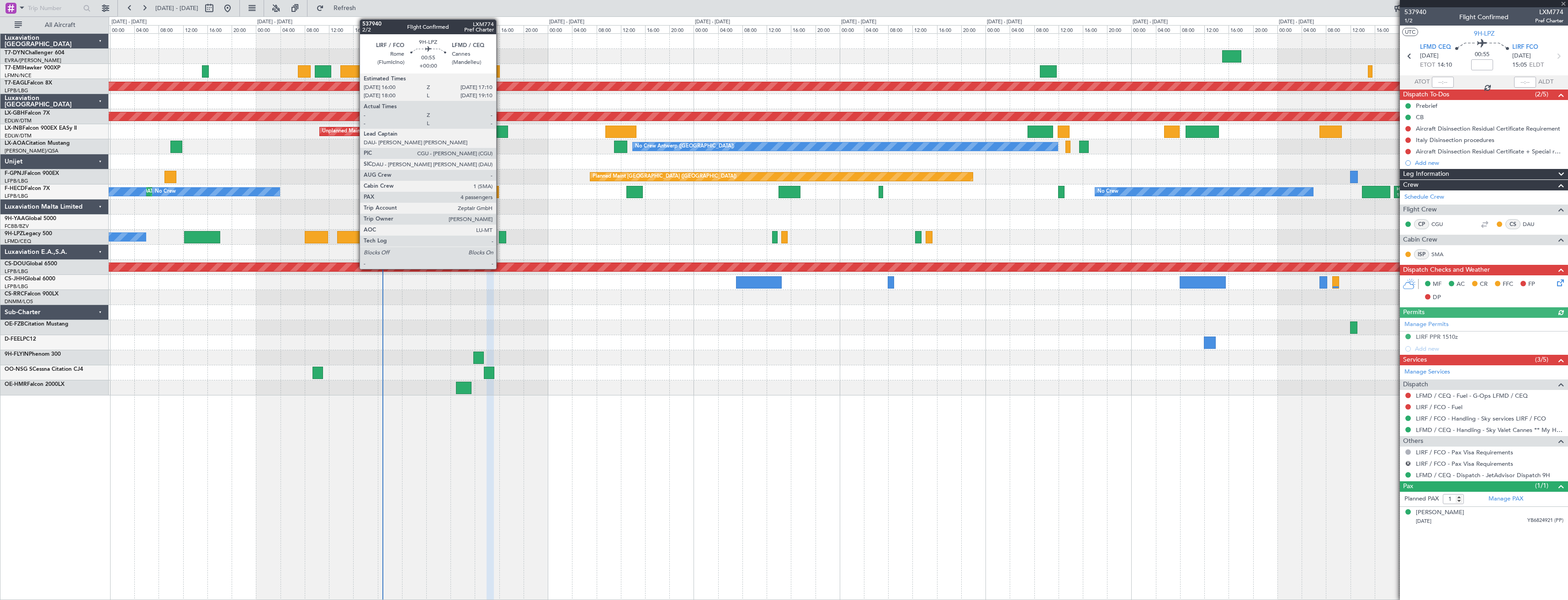
click at [501, 234] on div at bounding box center [503, 238] width 8 height 13
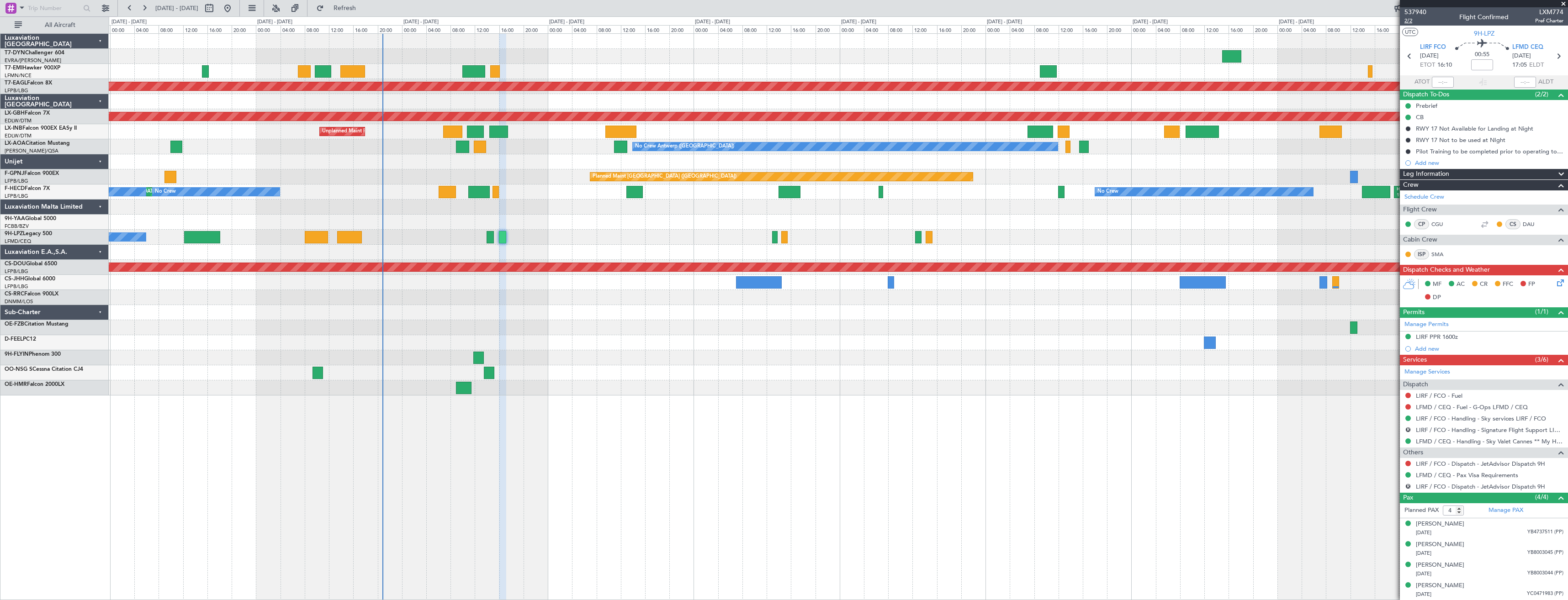
click at [1414, 18] on span "2/2" at bounding box center [1416, 20] width 22 height 8
click at [364, 7] on span "Refresh" at bounding box center [345, 8] width 38 height 6
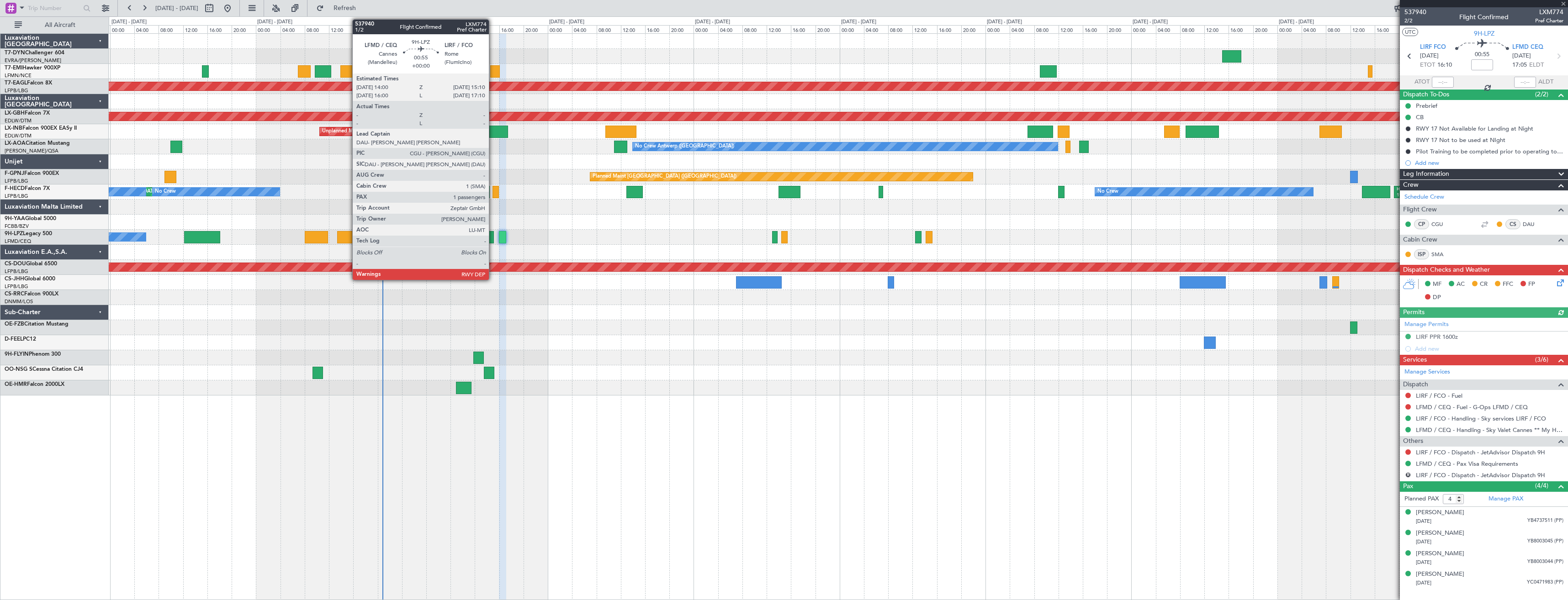
click at [493, 235] on div at bounding box center [490, 238] width 8 height 13
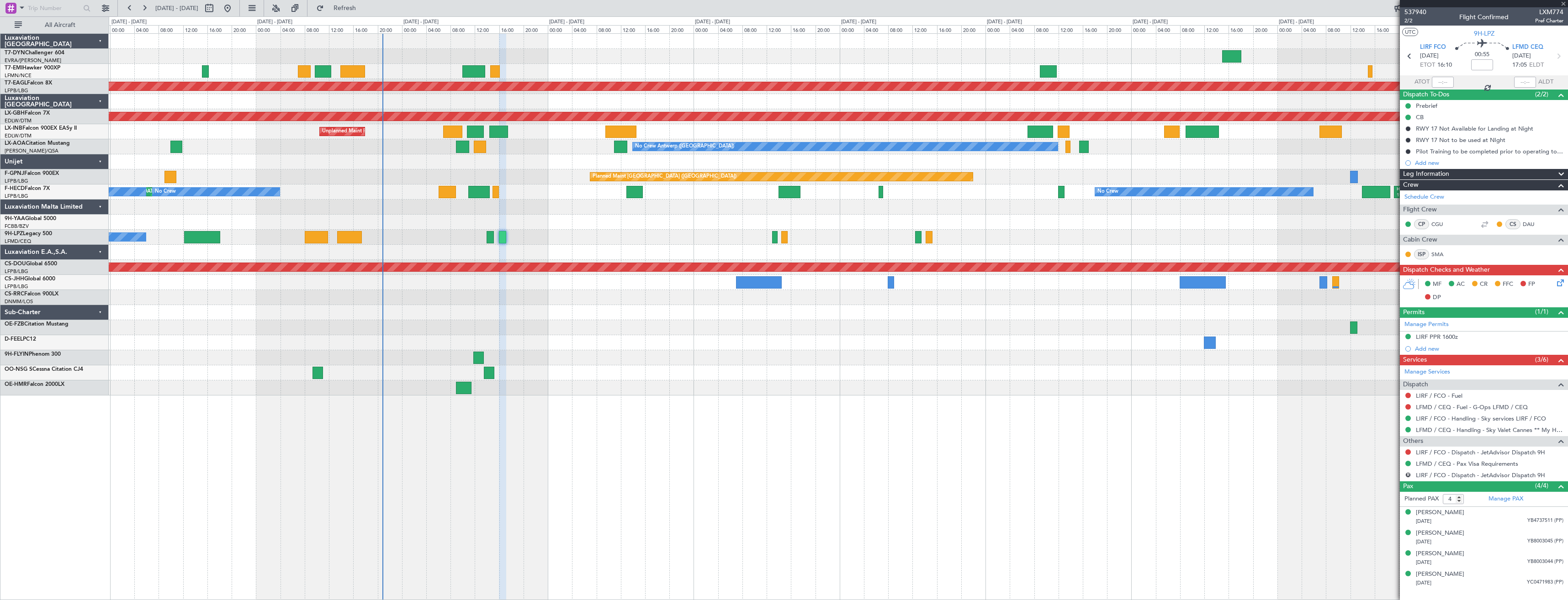
type input "1"
click at [1418, 8] on span "537940" at bounding box center [1416, 13] width 22 height 10
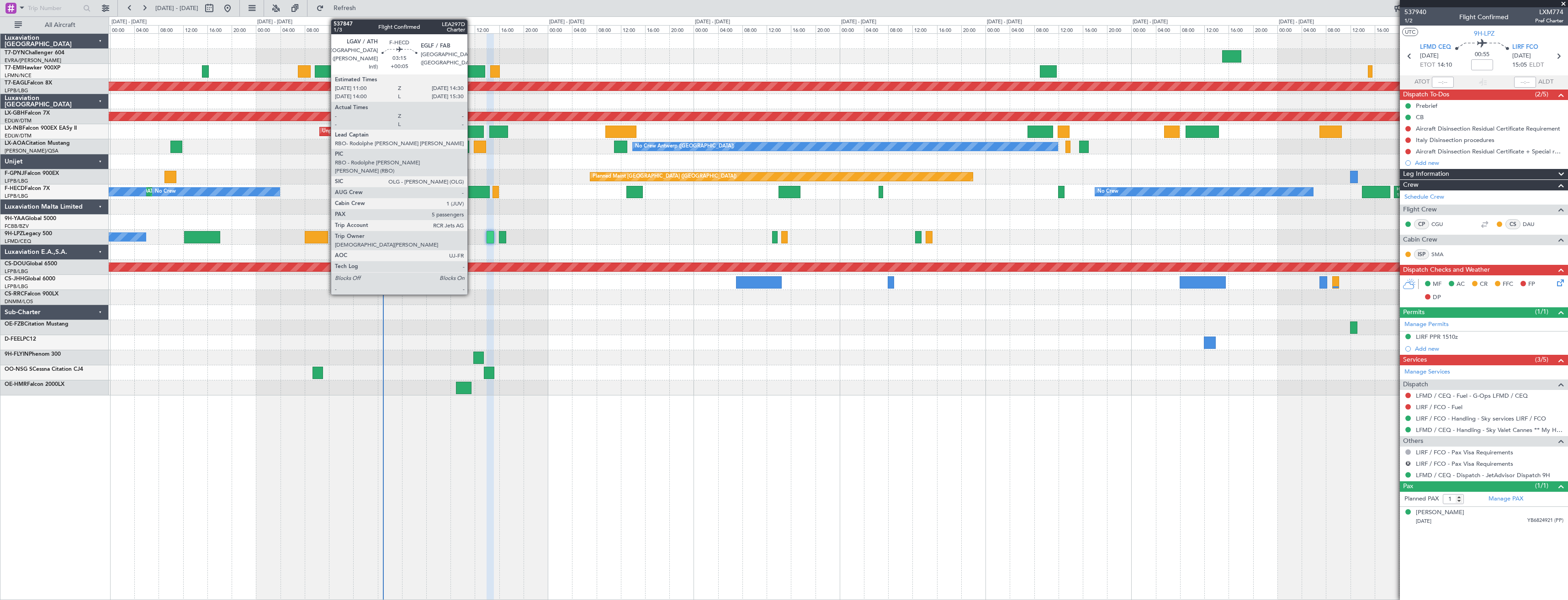
click at [471, 196] on div at bounding box center [479, 192] width 22 height 13
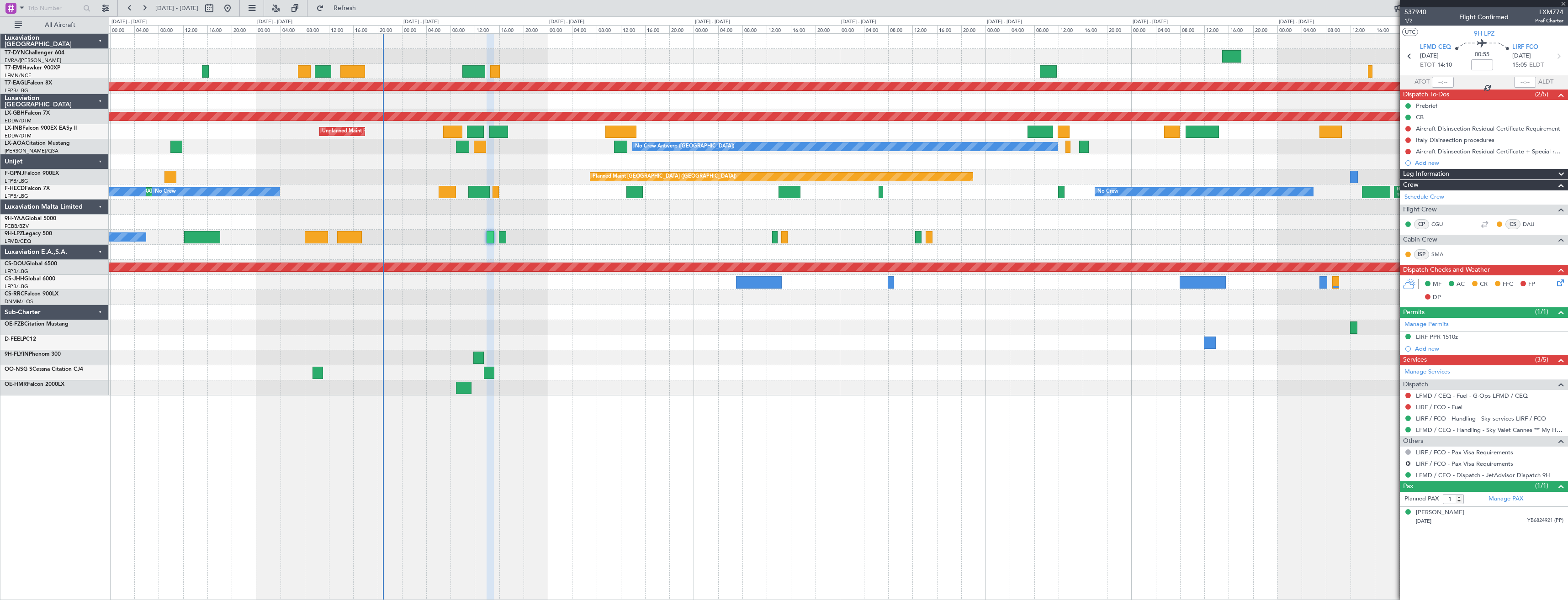
type input "+00:05"
type input "5"
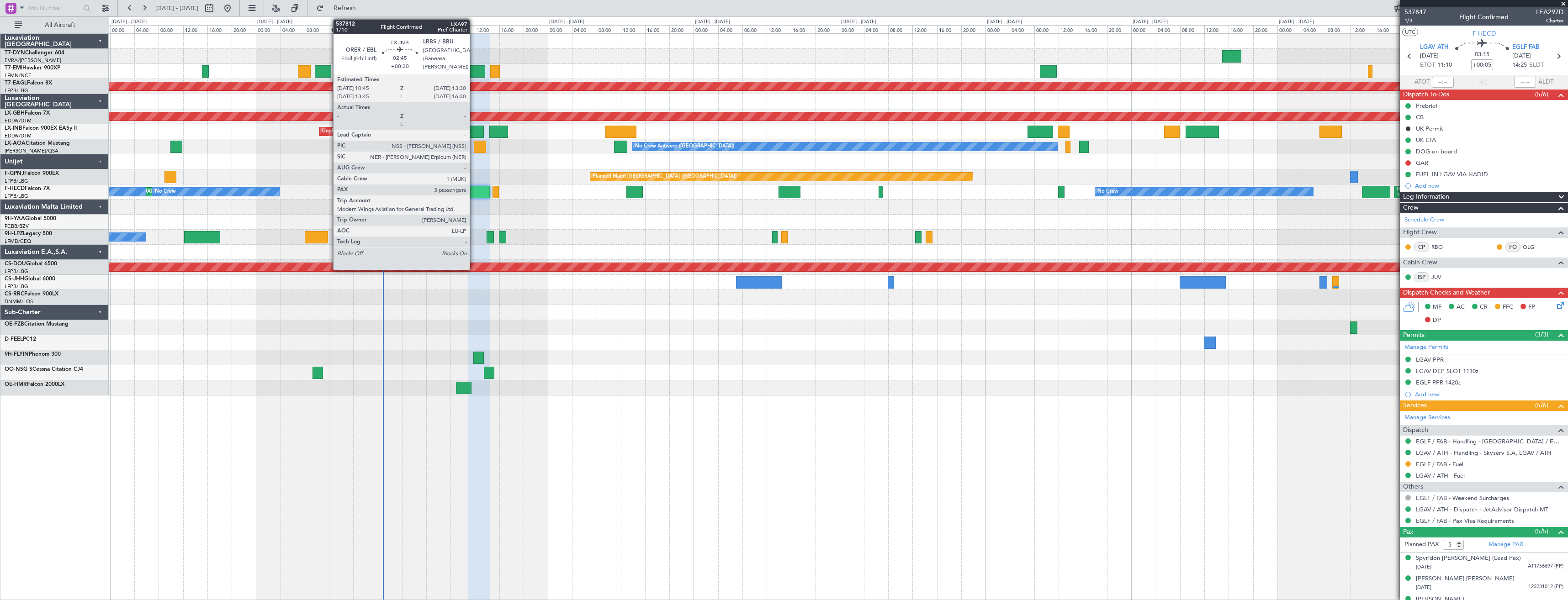
click at [474, 133] on div at bounding box center [476, 132] width 17 height 13
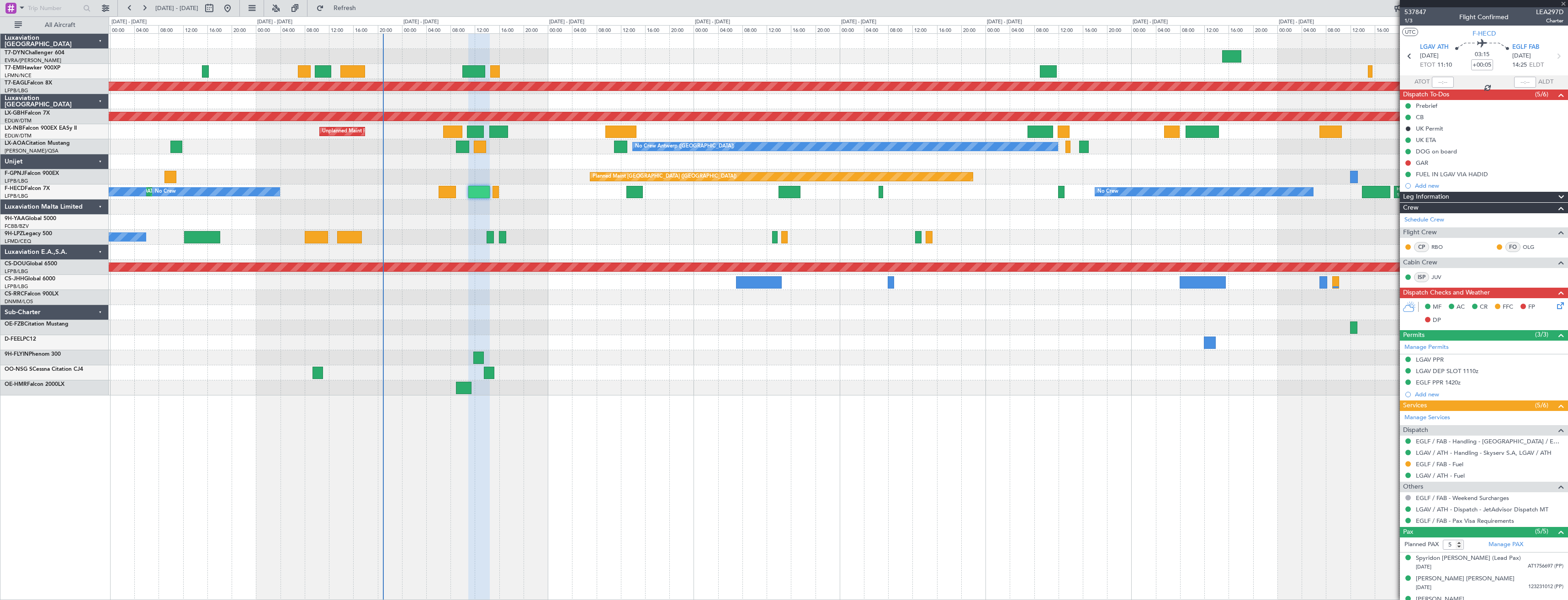
type input "+00:20"
type input "3"
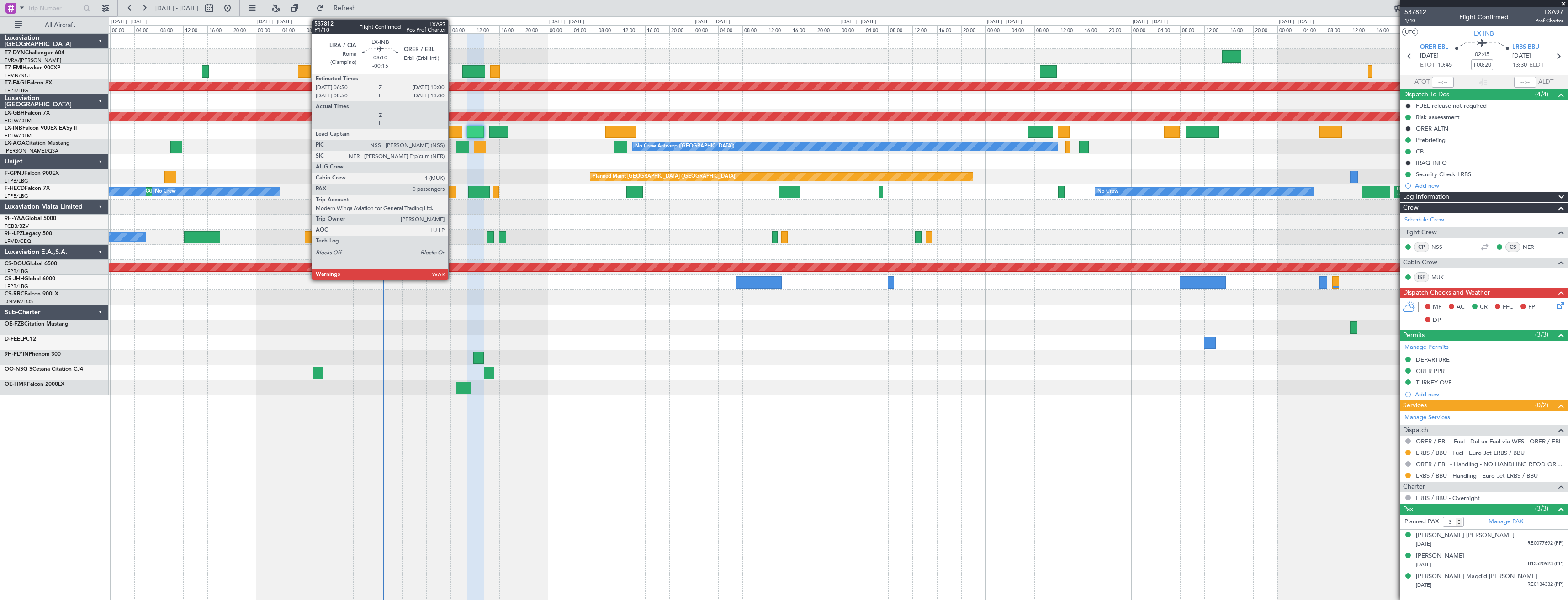
click at [453, 131] on div at bounding box center [453, 132] width 19 height 13
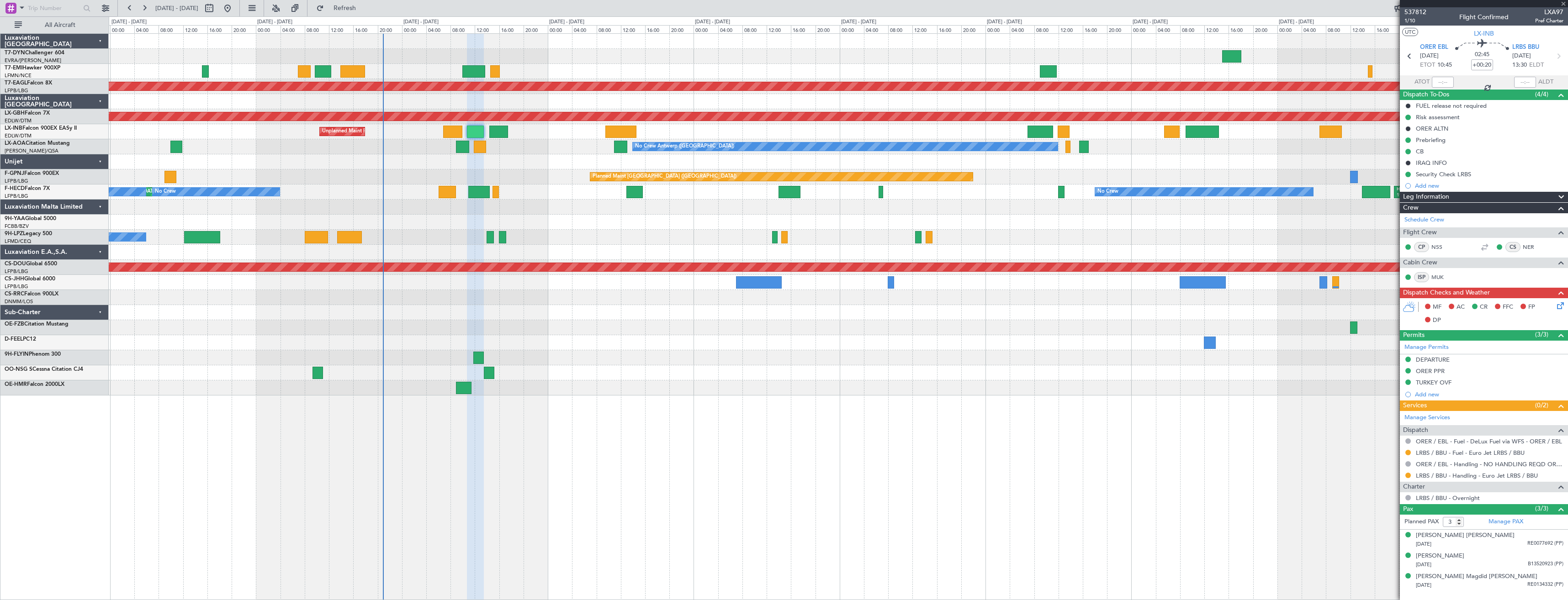
type input "-00:15"
type input "0"
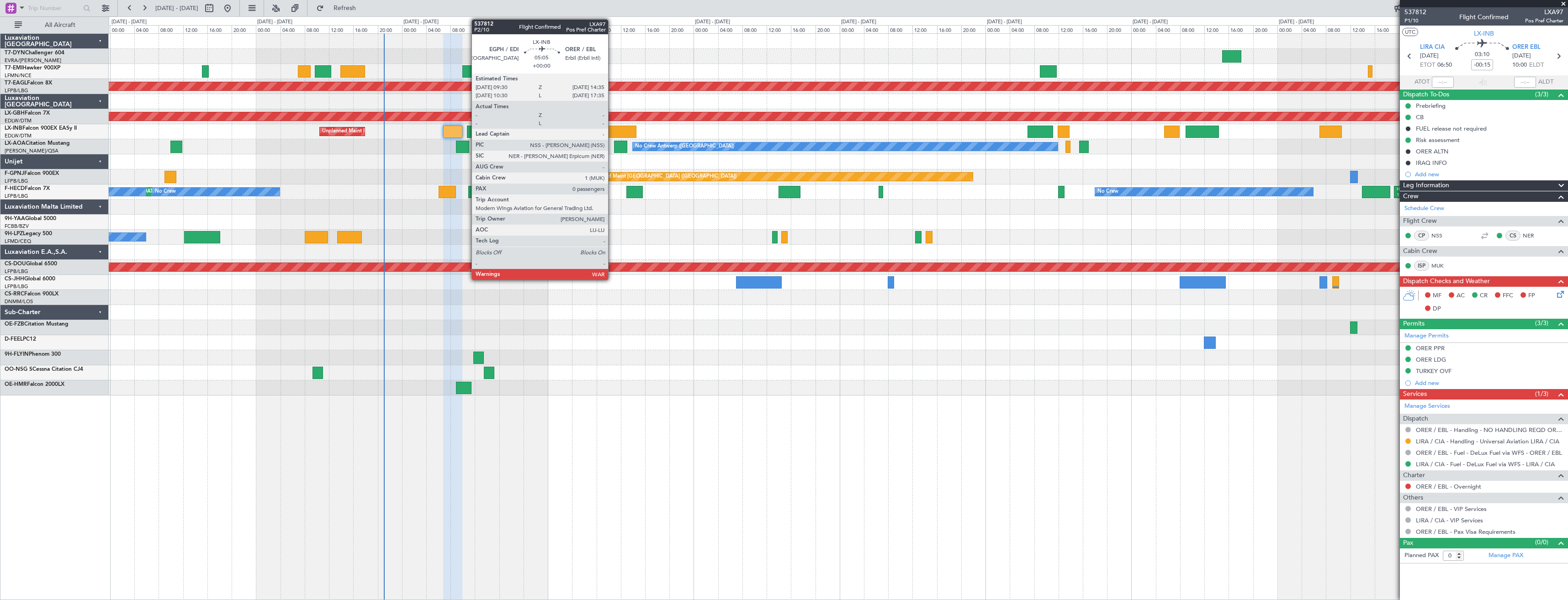
click at [613, 136] on div at bounding box center [621, 132] width 31 height 13
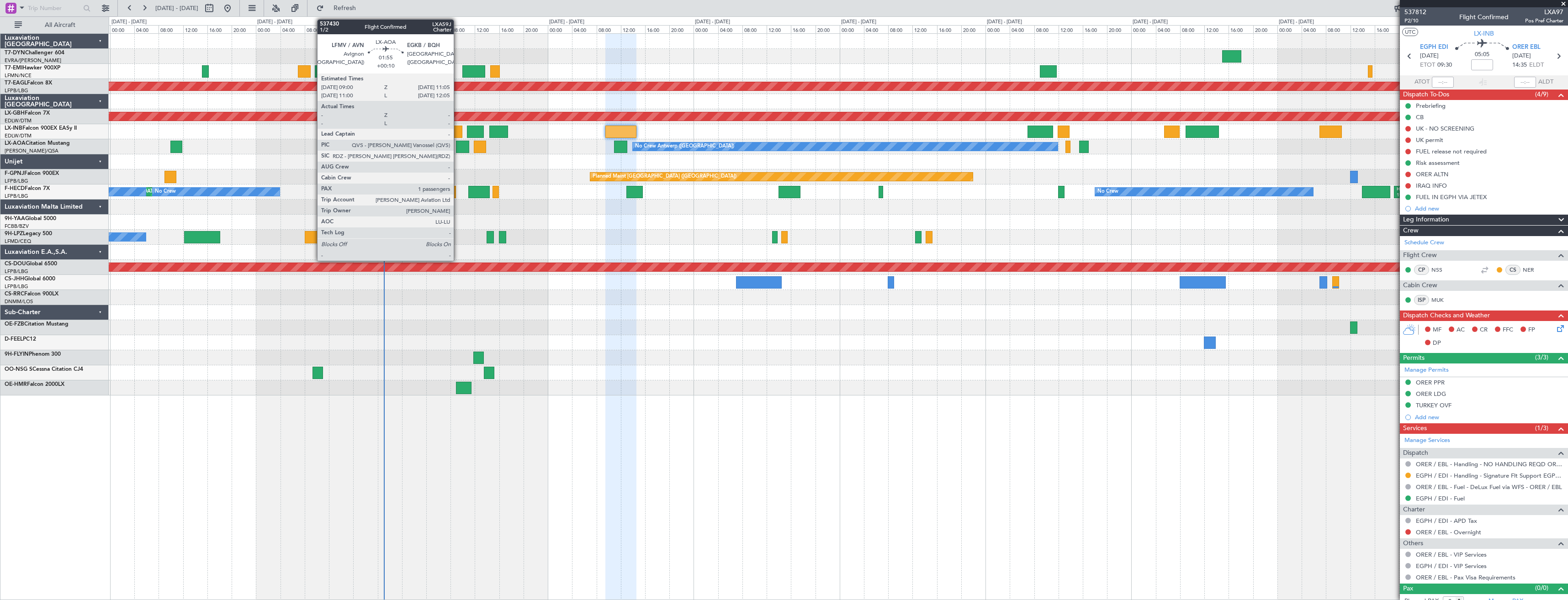
click at [458, 148] on div at bounding box center [462, 147] width 13 height 13
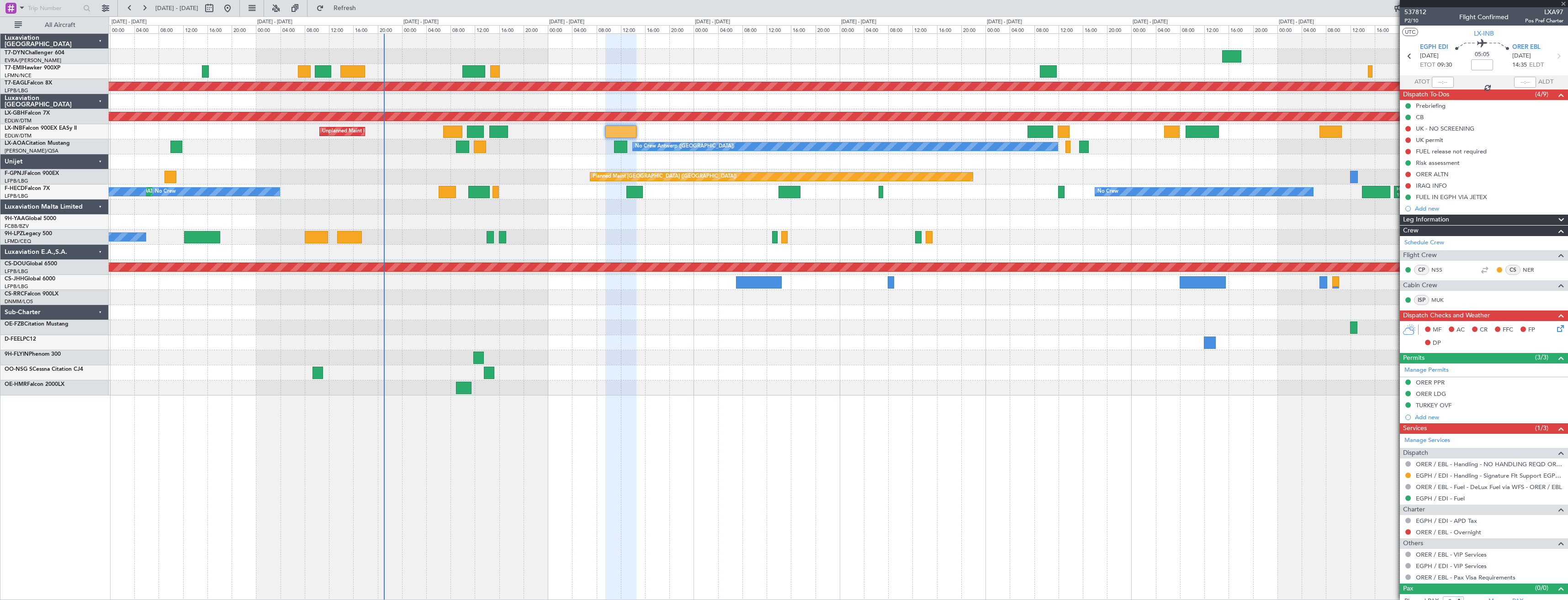
type input "+00:10"
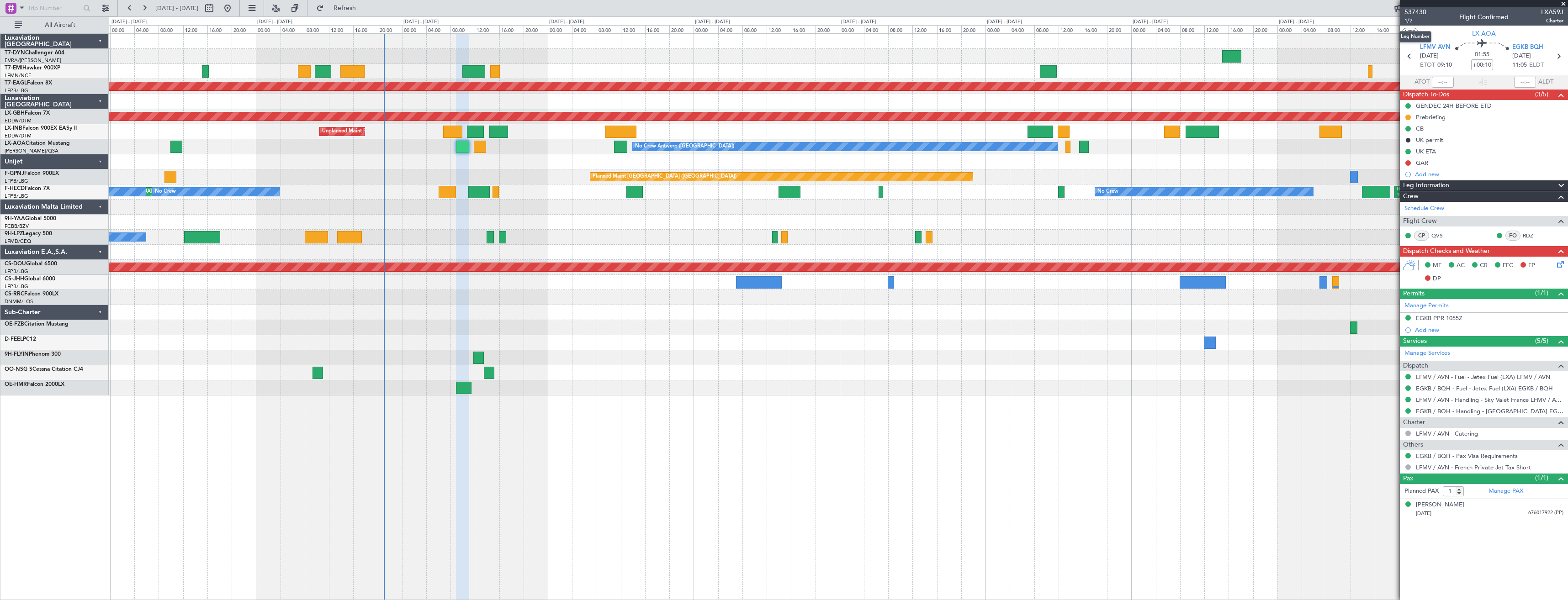
click at [1409, 24] on span "1/2" at bounding box center [1416, 20] width 22 height 8
click at [1427, 412] on link "EGKB / BQH - Handling - Biggin Hill Airport EGKB / BQH" at bounding box center [1489, 411] width 147 height 8
click at [1409, 163] on button at bounding box center [1408, 163] width 6 height 6
click at [1405, 203] on span "Completed" at bounding box center [1412, 203] width 30 height 9
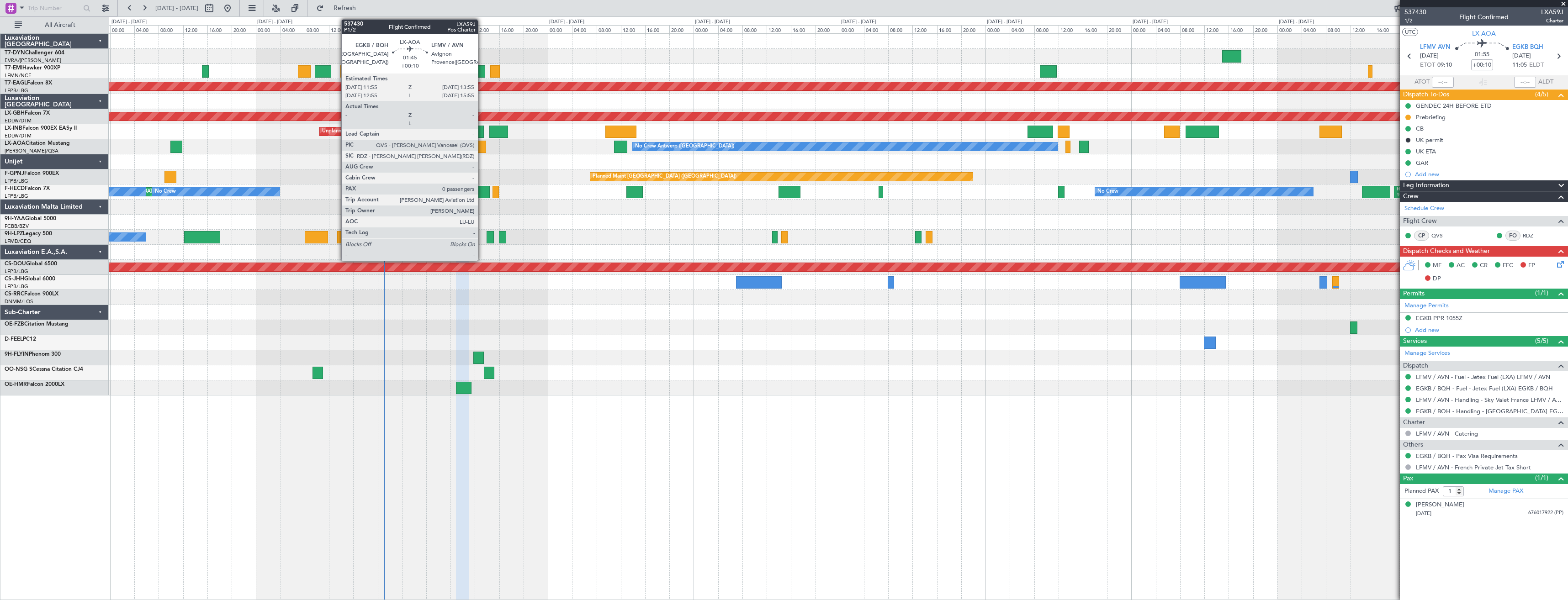
click at [480, 150] on div at bounding box center [480, 147] width 13 height 13
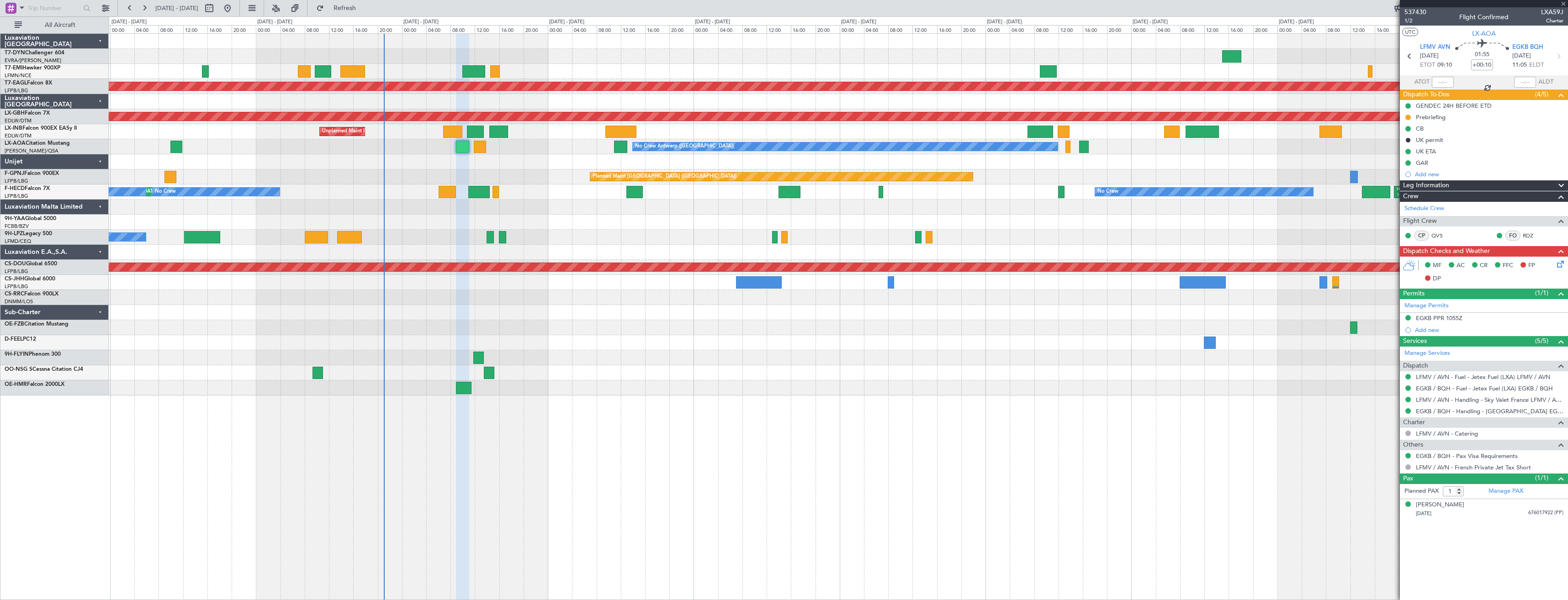
type input "0"
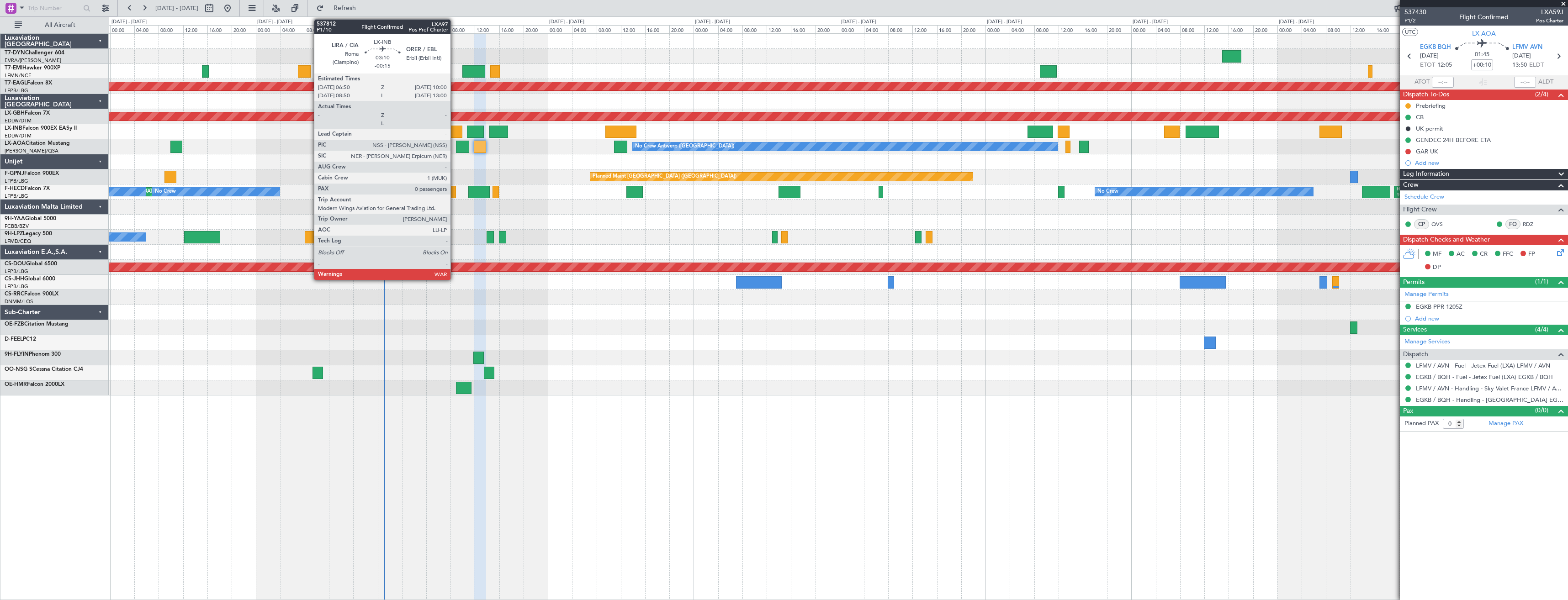
click at [455, 135] on div at bounding box center [453, 132] width 19 height 13
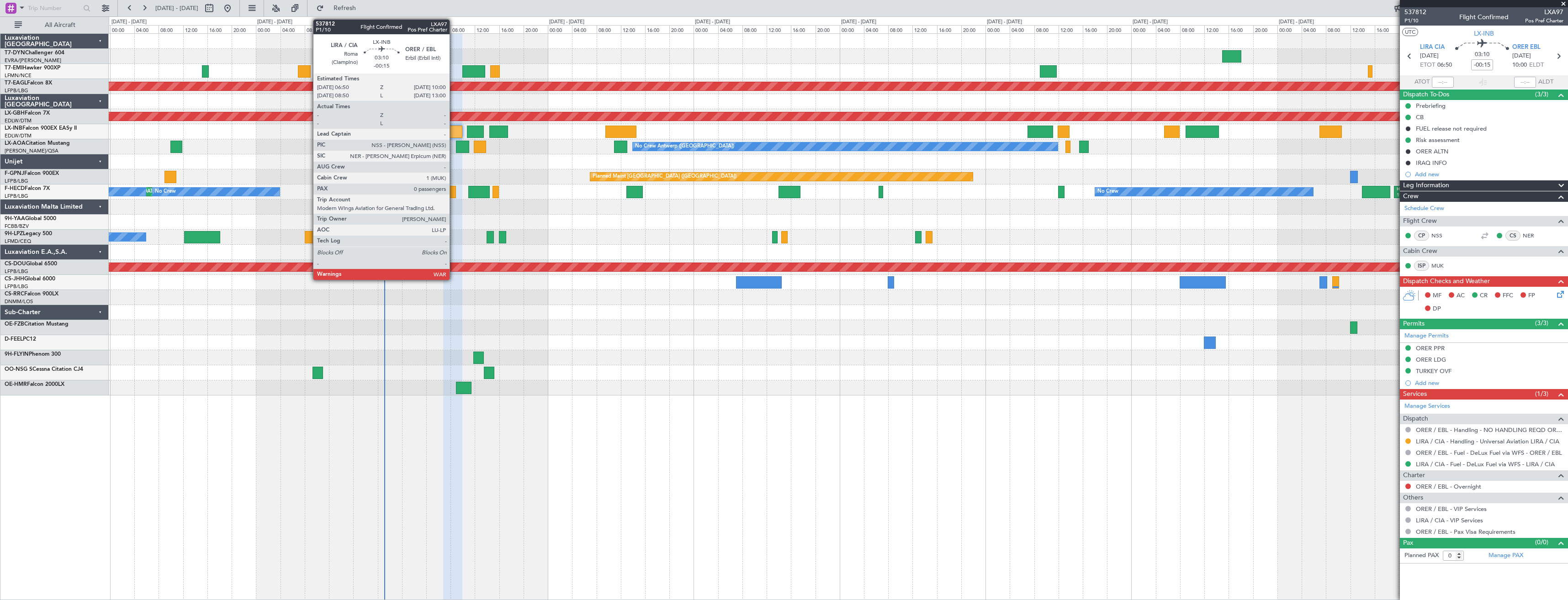
click at [454, 129] on div at bounding box center [453, 132] width 19 height 13
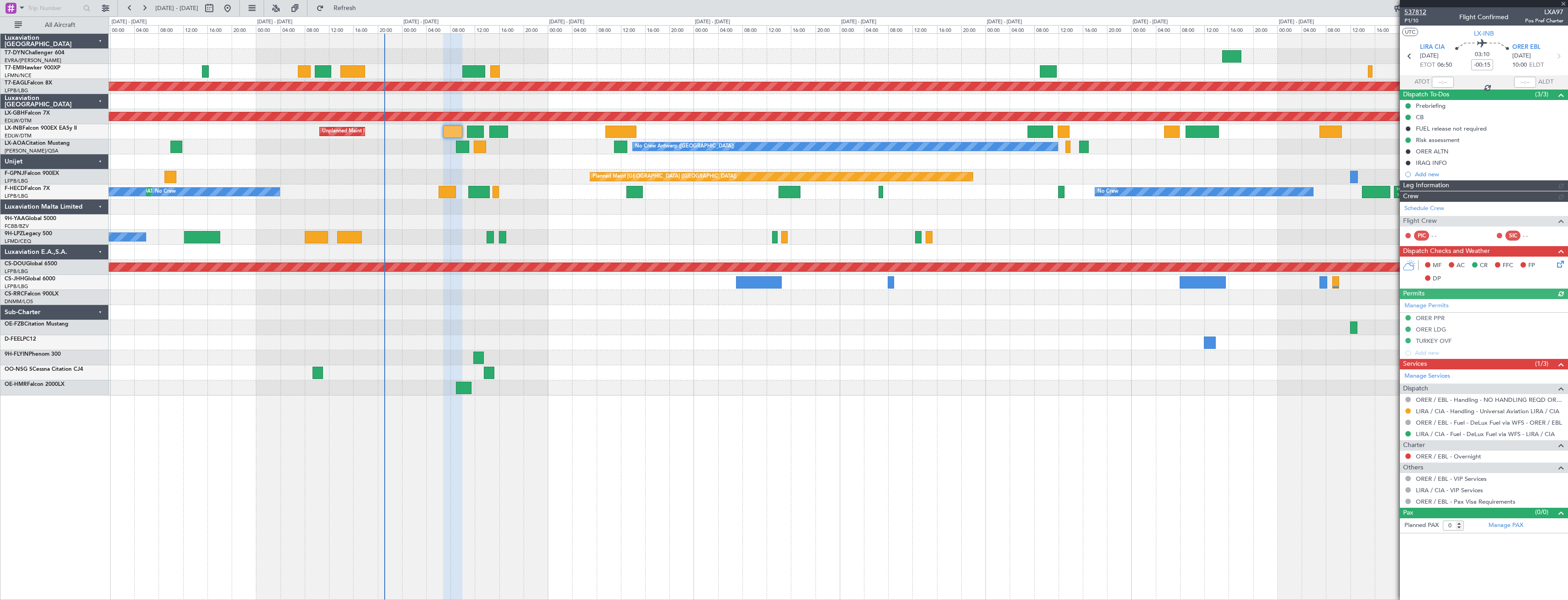
click at [1414, 17] on span "537812" at bounding box center [1416, 13] width 22 height 10
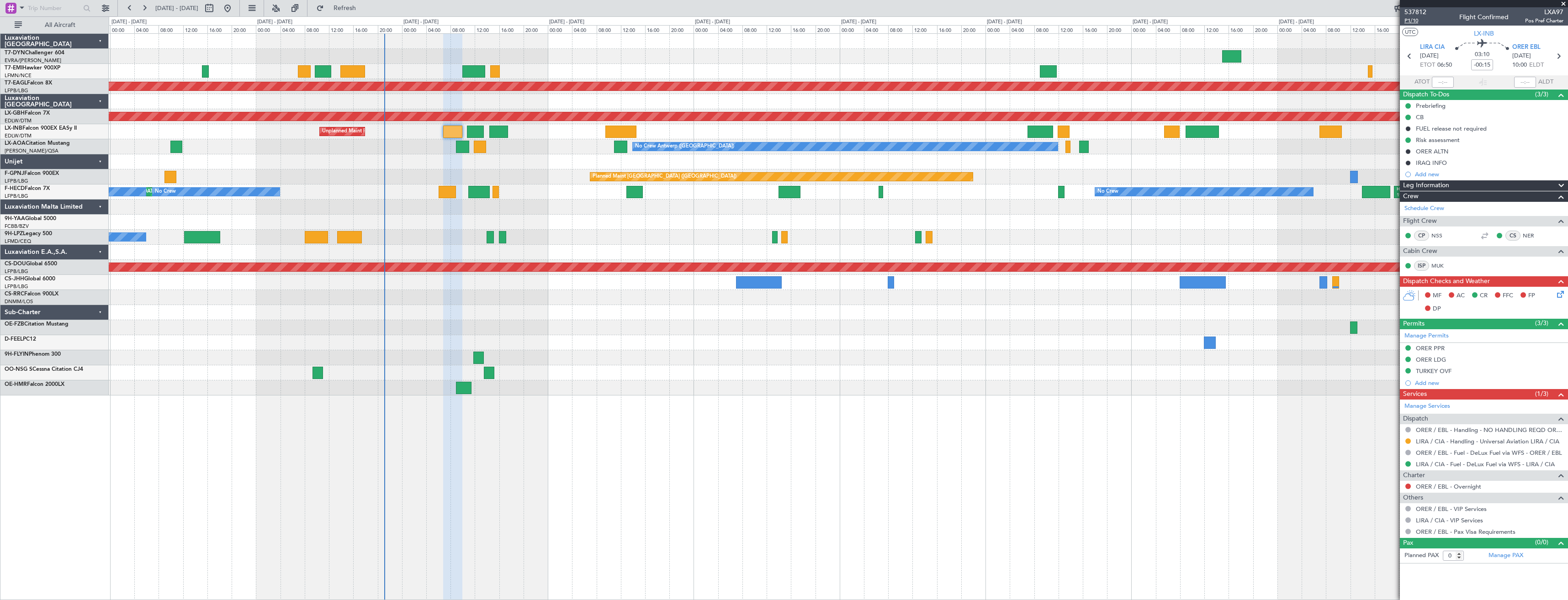
click at [1414, 21] on span "P1/10" at bounding box center [1416, 20] width 22 height 8
click at [1437, 439] on link "LIRA / CIA - Handling - Universal Aviation LIRA / CIA" at bounding box center [1487, 441] width 143 height 8
click at [1568, 291] on html "25 Sep 2025 - 05 Oct 2025 Refresh Quick Links All Aircraft Planned Maint Dubai …" at bounding box center [784, 300] width 1568 height 600
click at [1562, 291] on icon at bounding box center [1559, 293] width 8 height 8
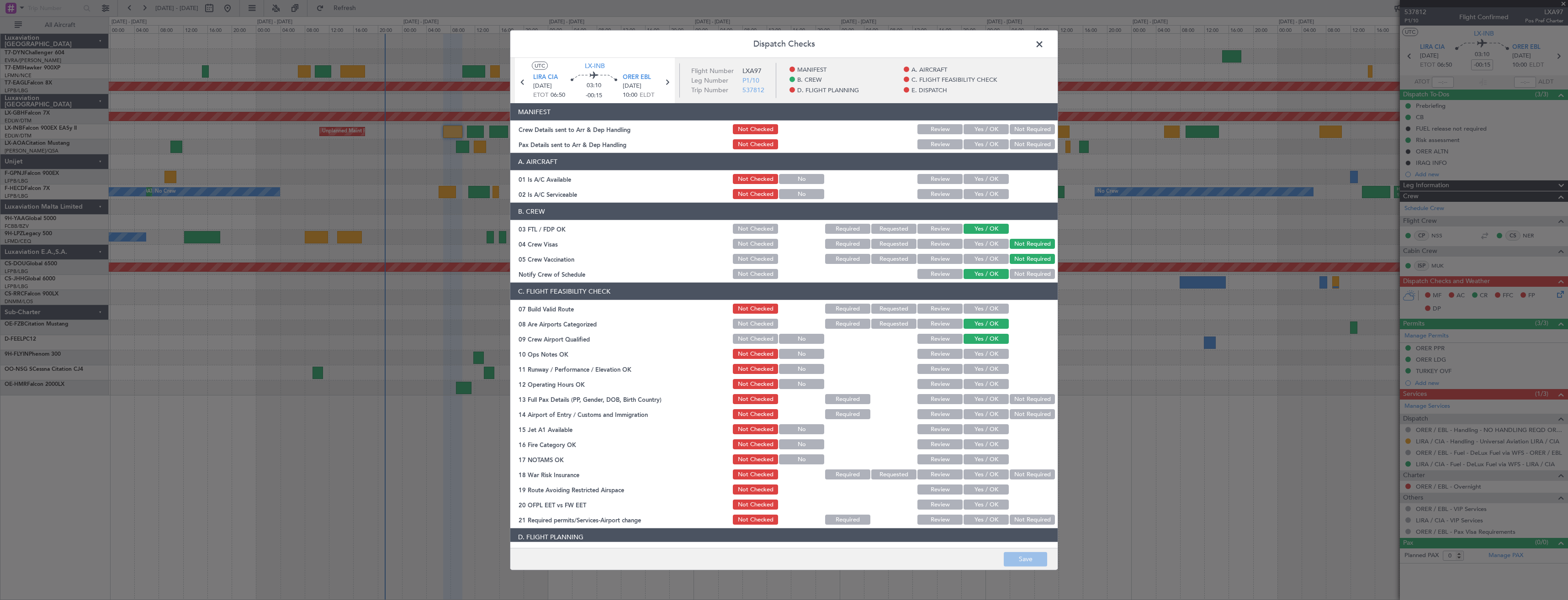
click at [973, 136] on section "MANIFEST Crew Details sent to Arr & Dep Handling Not Checked Review Yes / OK No…" at bounding box center [784, 127] width 547 height 47
click at [973, 133] on button "Yes / OK" at bounding box center [986, 129] width 45 height 10
click at [974, 143] on button "Yes / OK" at bounding box center [986, 144] width 45 height 10
click at [1020, 563] on button "Save" at bounding box center [1026, 559] width 43 height 15
click at [1044, 42] on span at bounding box center [1044, 47] width 0 height 18
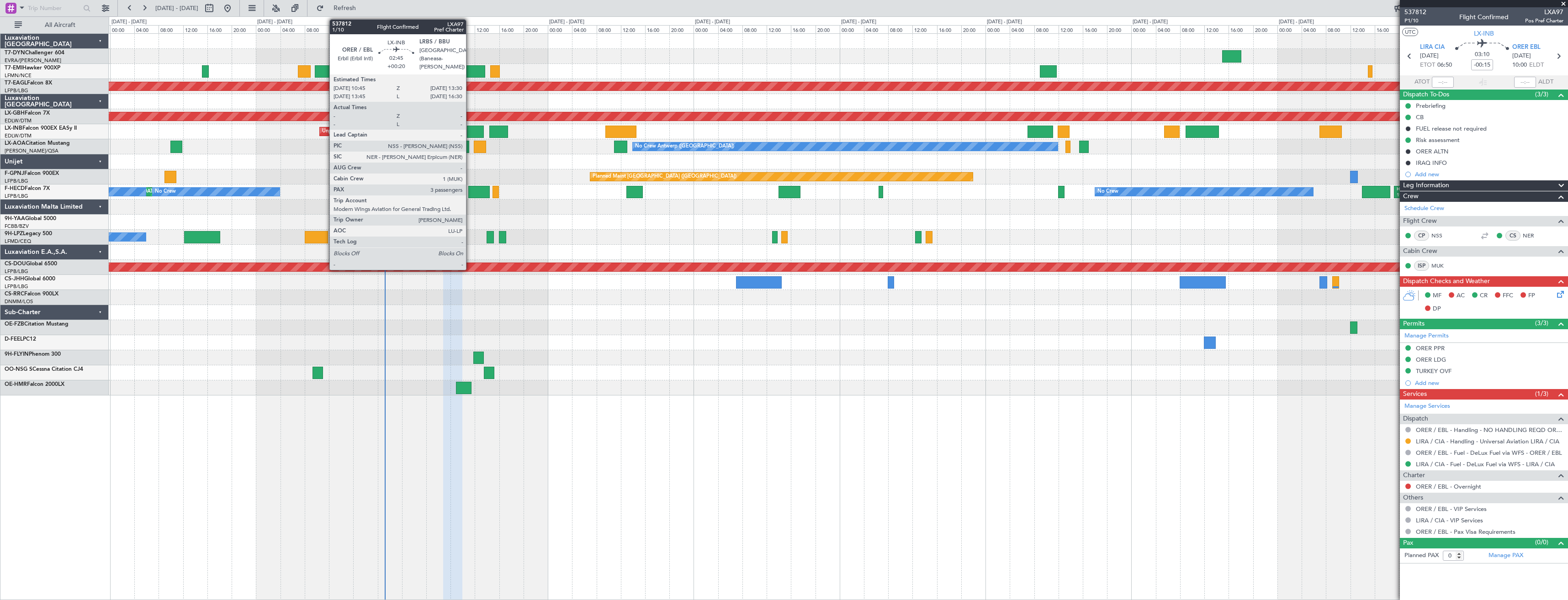
click at [470, 127] on div at bounding box center [476, 132] width 17 height 13
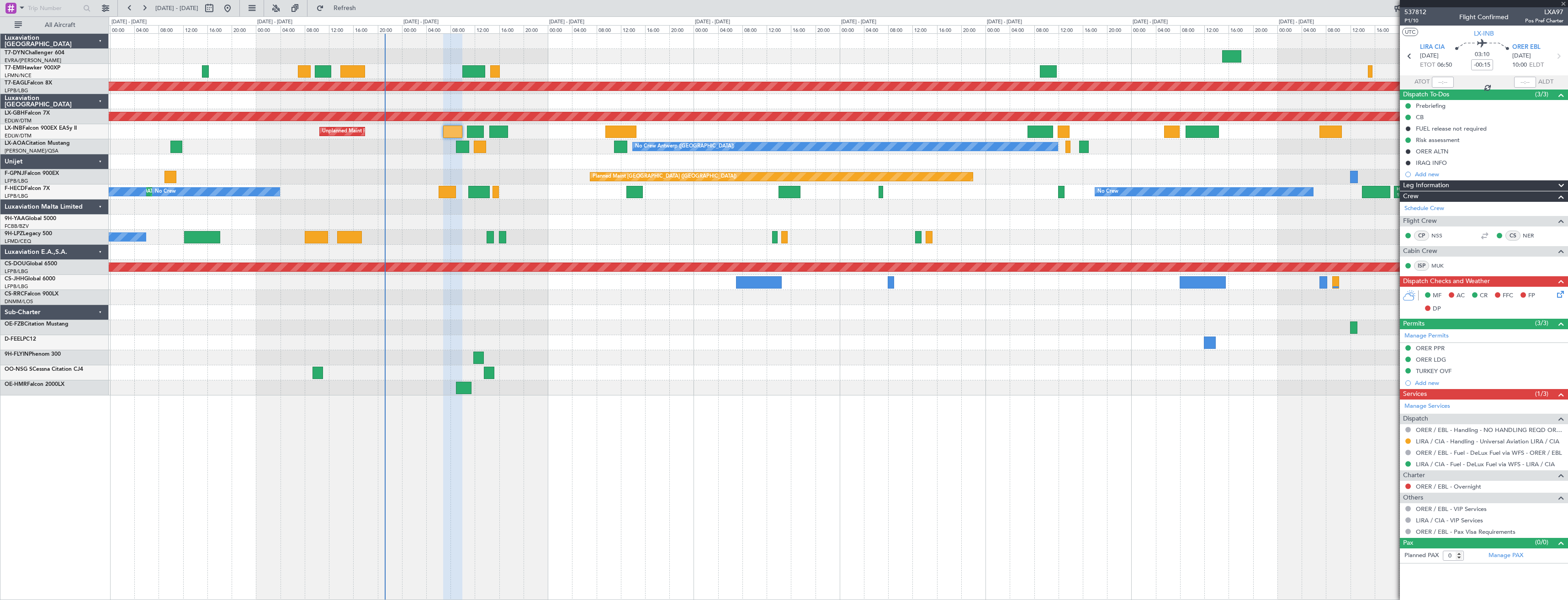
type input "+00:20"
type input "3"
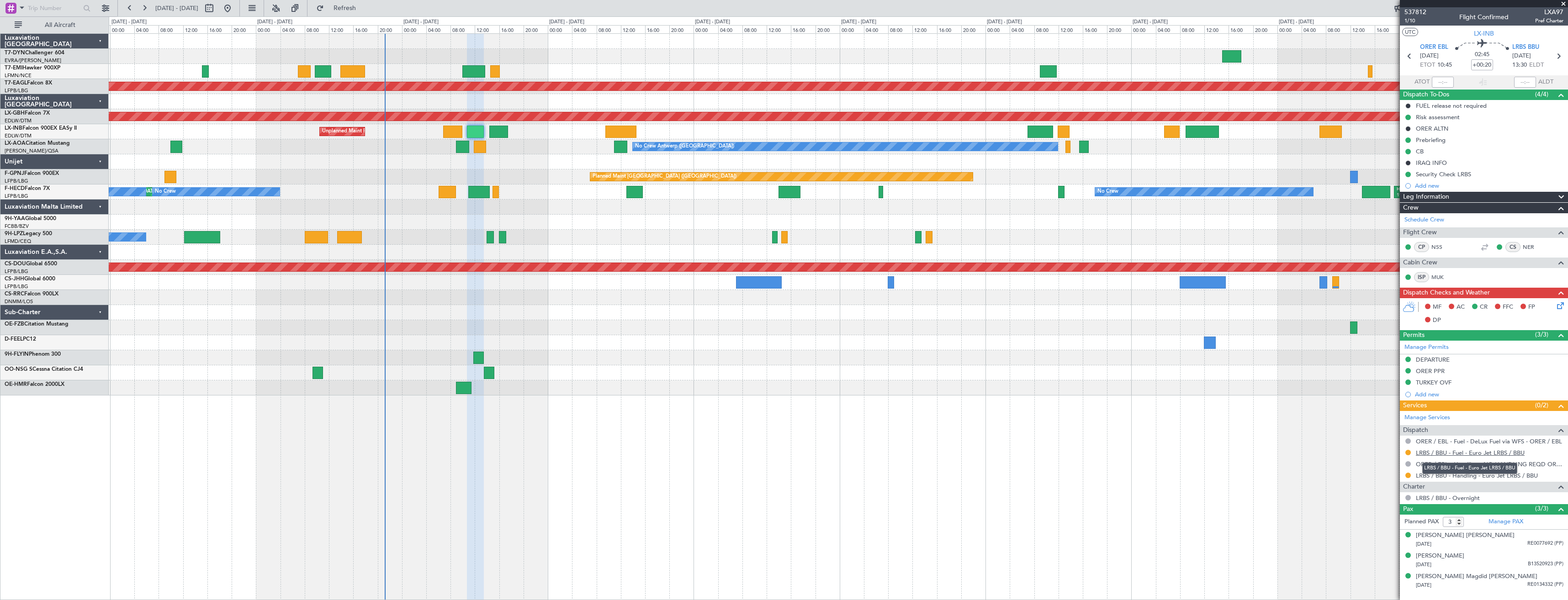
click at [1442, 451] on link "LRBS / BBU - Fuel - Euro Jet LRBS / BBU" at bounding box center [1470, 453] width 108 height 8
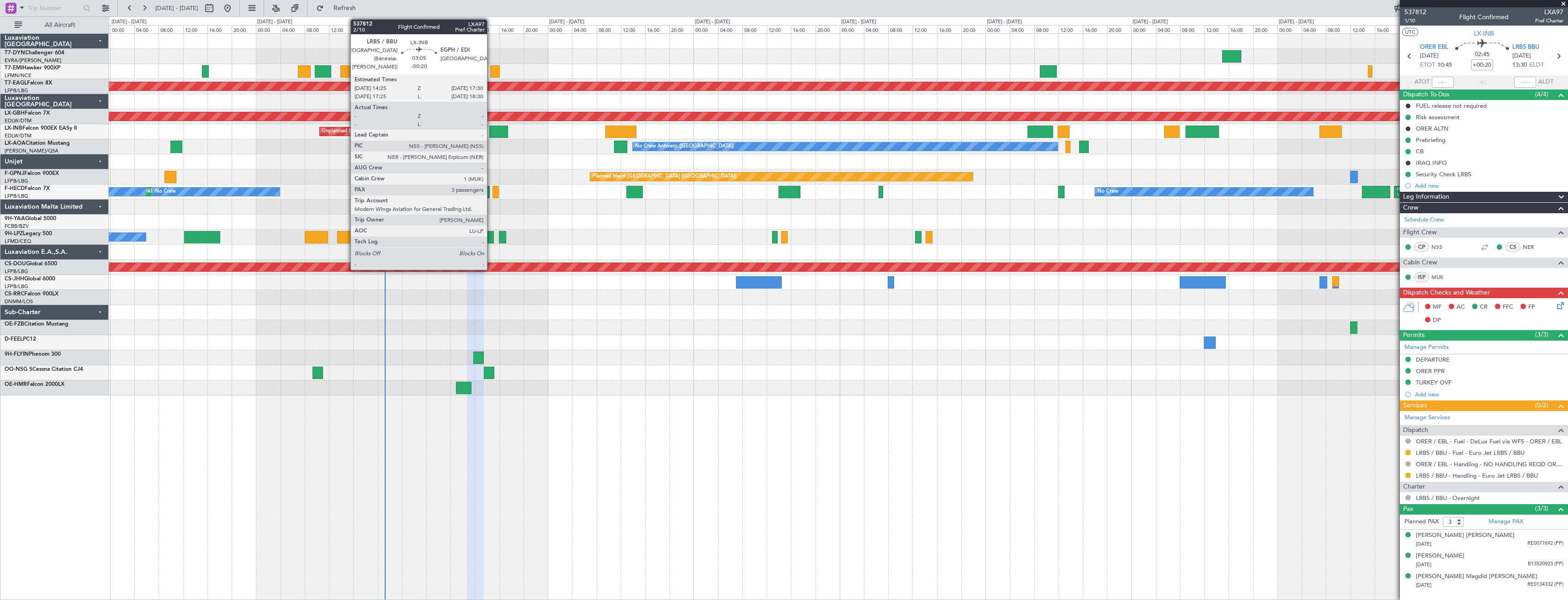
click at [491, 131] on div at bounding box center [499, 132] width 19 height 13
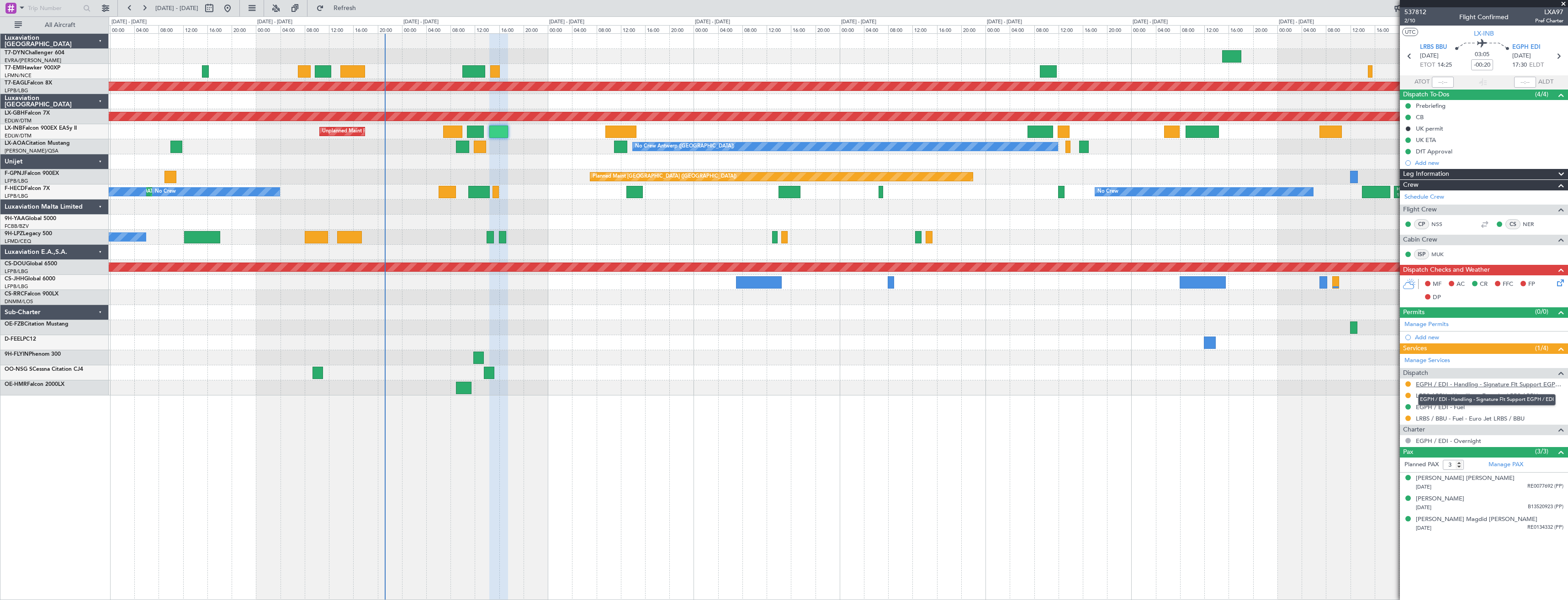
click at [1471, 383] on link "EGPH / EDI - Handling - Signature Flt Support EGPH / EDI" at bounding box center [1489, 384] width 147 height 8
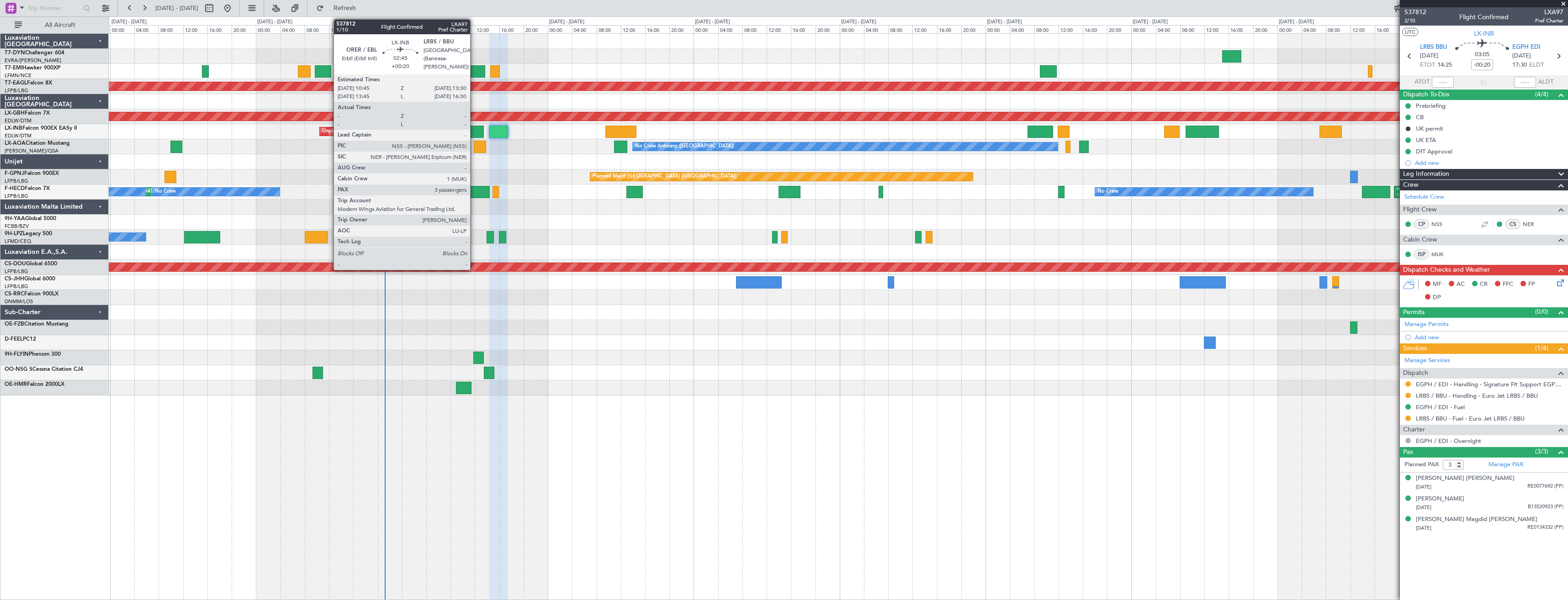
click at [474, 133] on div at bounding box center [476, 132] width 17 height 13
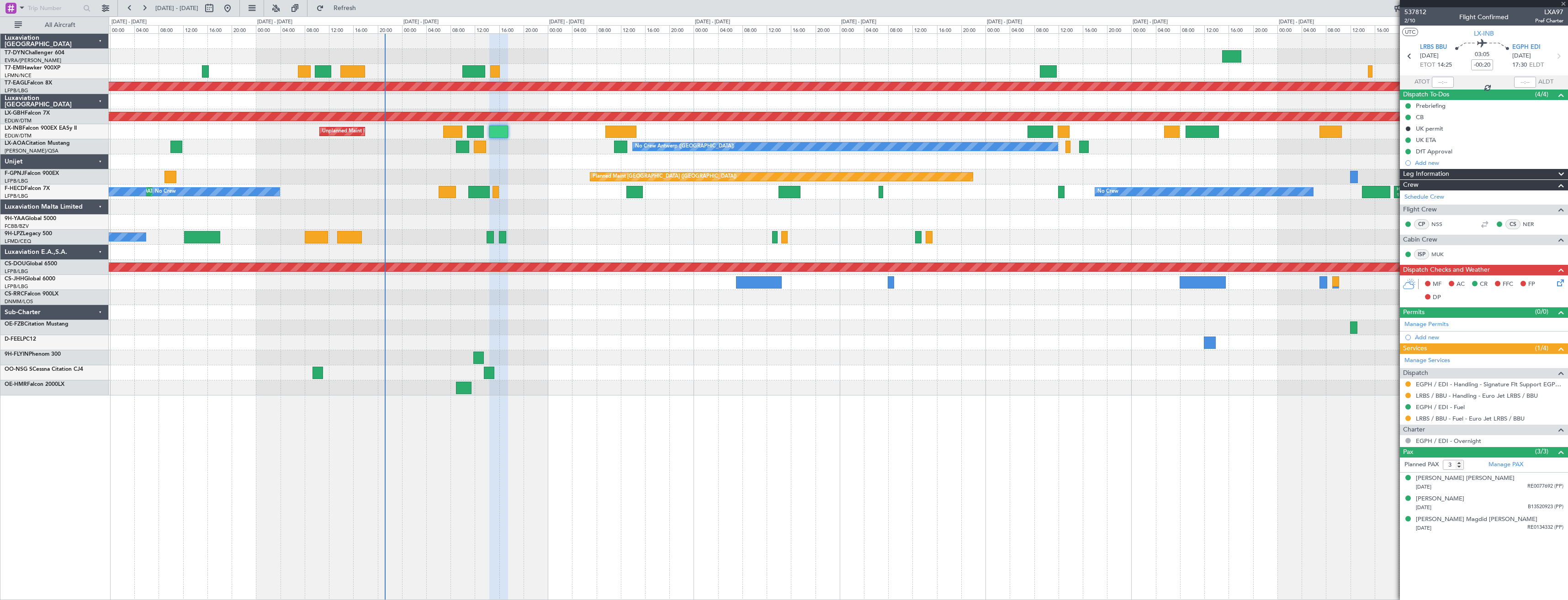
type input "+00:20"
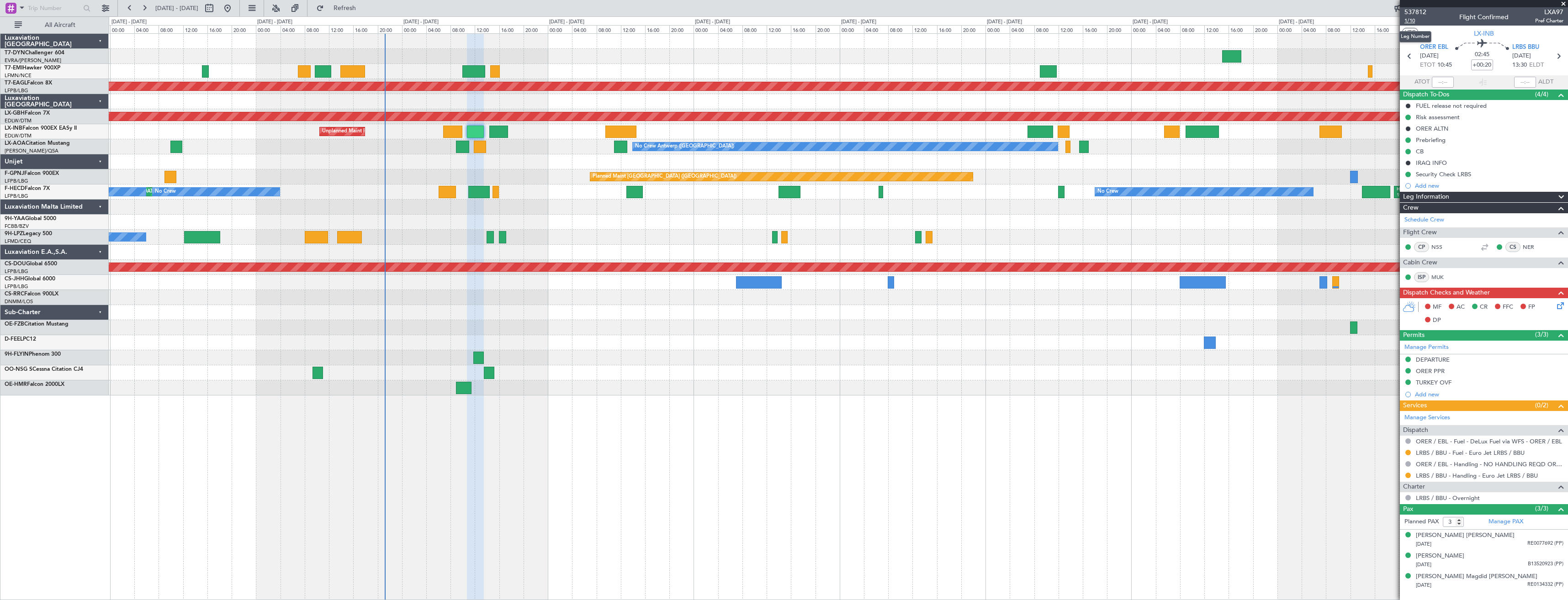
click at [1416, 21] on span "1/10" at bounding box center [1416, 20] width 22 height 8
click at [1408, 20] on span "1/10" at bounding box center [1416, 20] width 22 height 8
click at [1560, 305] on icon at bounding box center [1559, 304] width 8 height 8
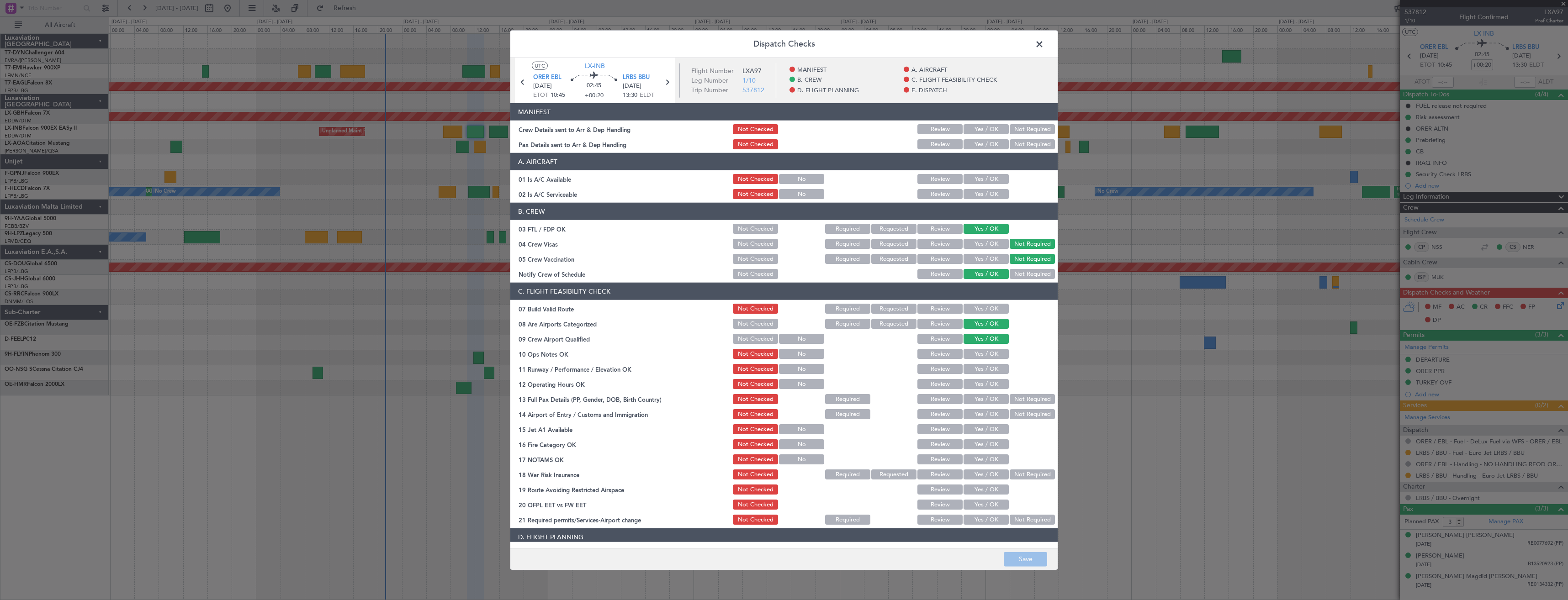
click at [989, 145] on button "Yes / OK" at bounding box center [986, 144] width 45 height 10
click at [991, 129] on button "Yes / OK" at bounding box center [986, 129] width 45 height 10
click at [1027, 562] on button "Save" at bounding box center [1026, 559] width 43 height 15
click at [1044, 46] on span at bounding box center [1044, 47] width 0 height 18
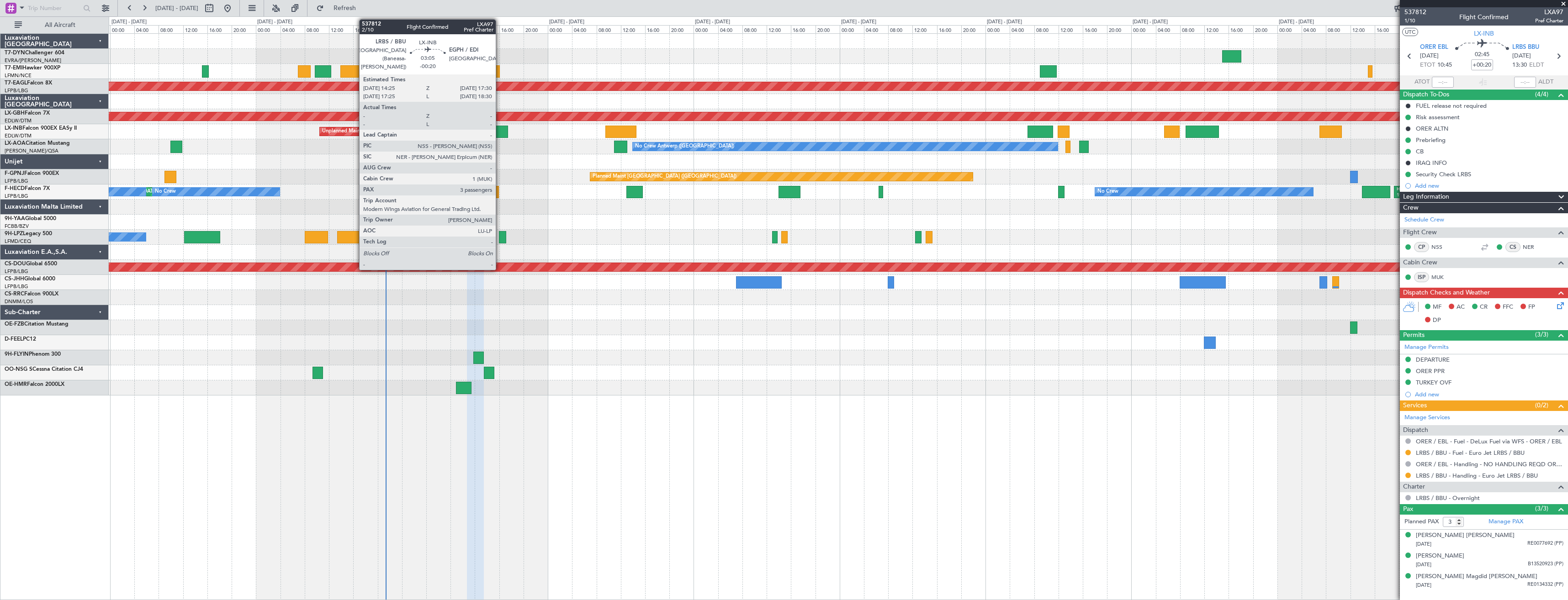
click at [500, 128] on div at bounding box center [499, 132] width 19 height 13
click at [501, 130] on div at bounding box center [499, 132] width 19 height 13
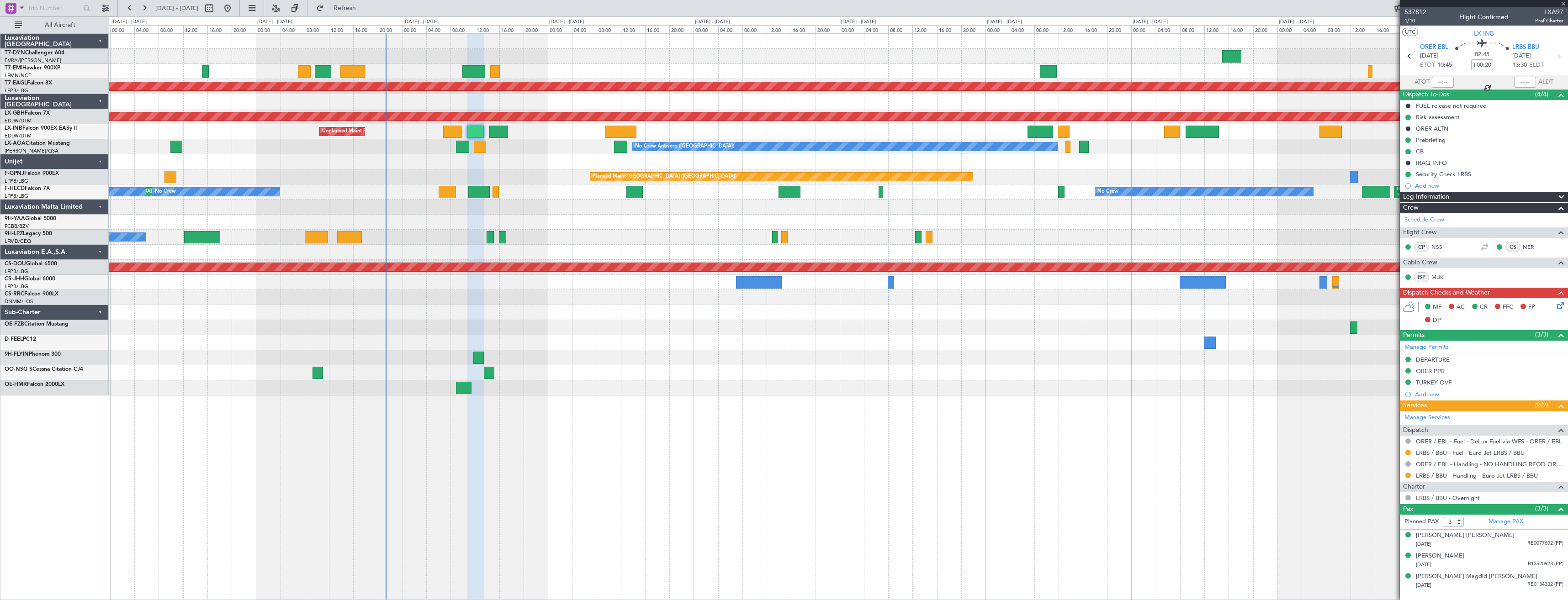
type input "-00:20"
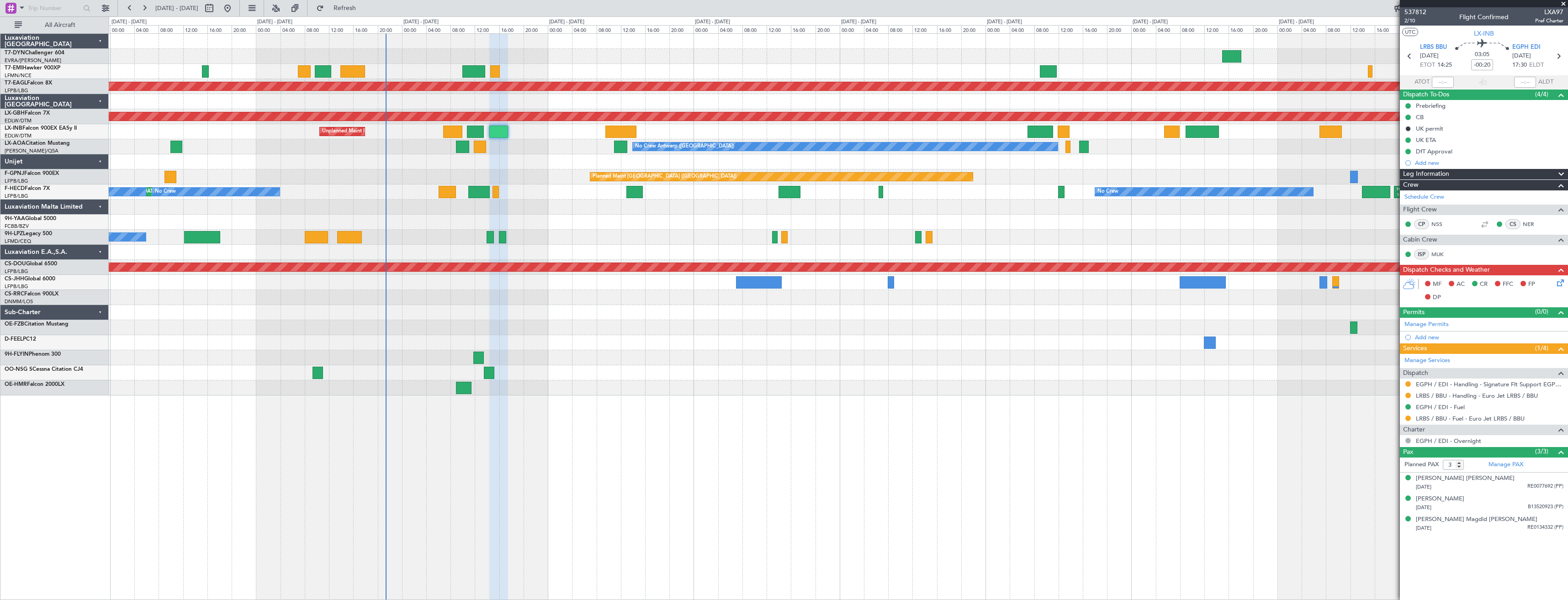
click at [1559, 284] on icon at bounding box center [1559, 282] width 8 height 8
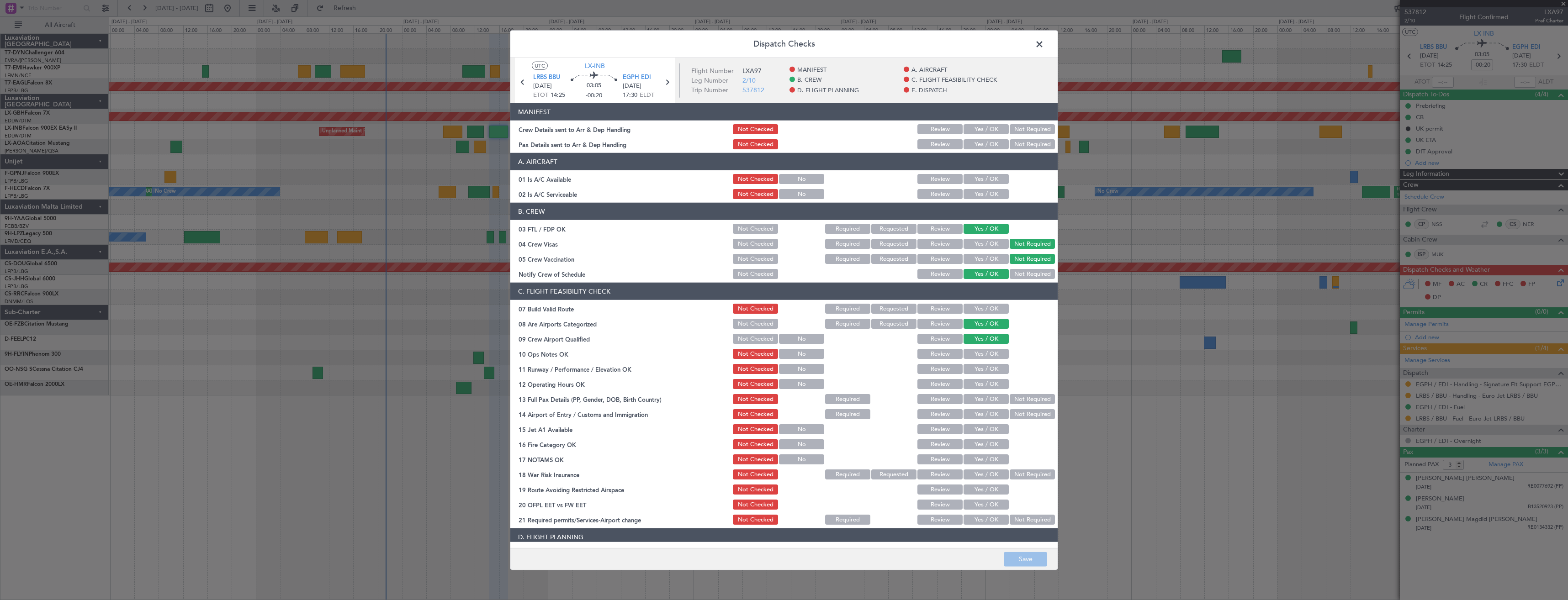
click at [983, 138] on div "Yes / OK" at bounding box center [985, 144] width 46 height 13
click at [982, 142] on button "Yes / OK" at bounding box center [986, 144] width 45 height 10
click at [983, 128] on button "Yes / OK" at bounding box center [986, 129] width 45 height 10
click at [1018, 558] on button "Save" at bounding box center [1026, 559] width 43 height 15
click at [1044, 42] on span at bounding box center [1044, 47] width 0 height 18
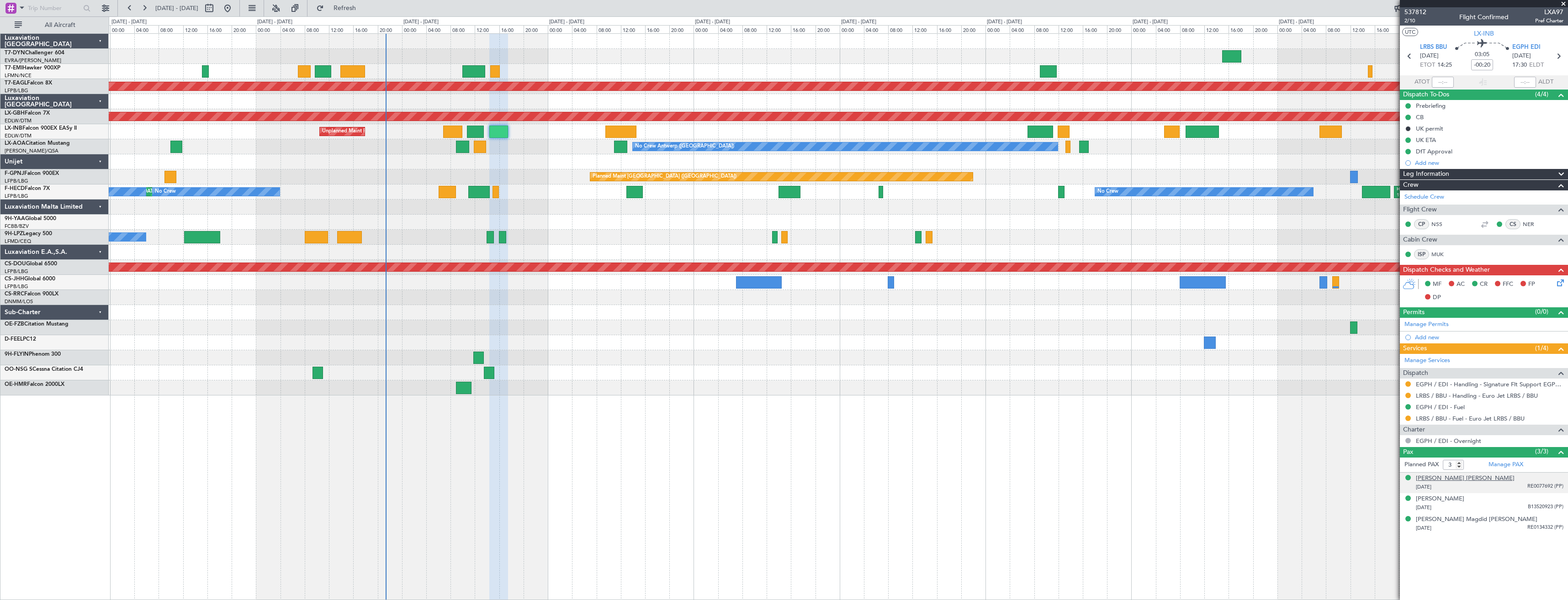
click at [1455, 479] on div "[PERSON_NAME] [PERSON_NAME]" at bounding box center [1465, 478] width 99 height 9
